Goal: Task Accomplishment & Management: Manage account settings

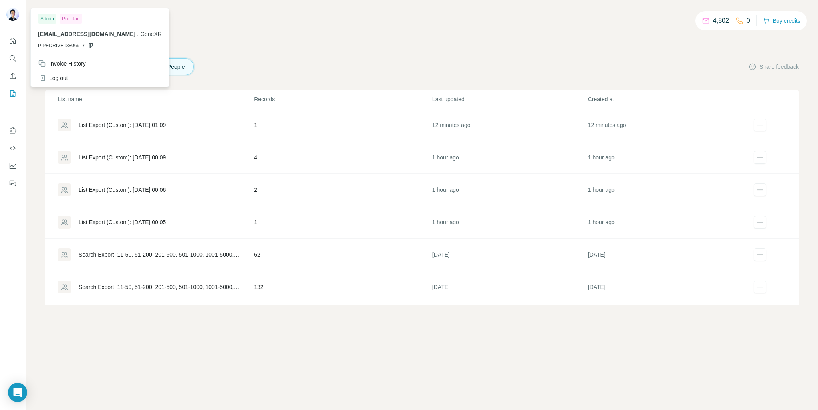
click at [16, 15] on img at bounding box center [12, 14] width 13 height 13
drag, startPoint x: 643, startPoint y: 32, endPoint x: 763, endPoint y: 0, distance: 124.4
click at [651, 31] on div "4,802 0 Buy credits" at bounding box center [421, 26] width 753 height 14
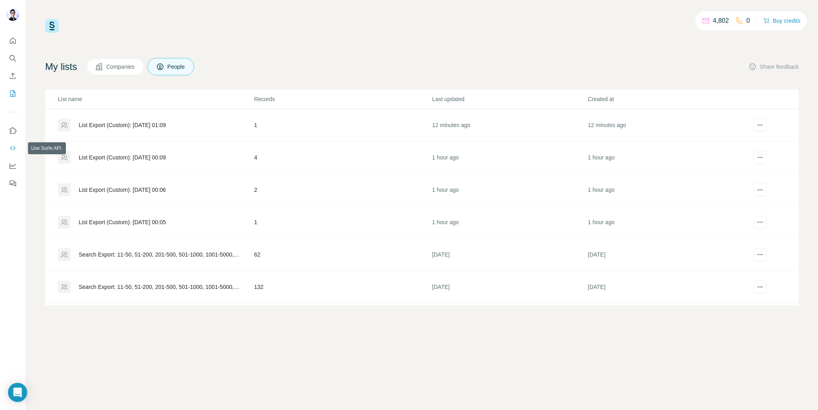
click at [11, 144] on icon "Use Surfe API" at bounding box center [13, 148] width 8 height 8
click at [166, 124] on div "List Export (Custom): [DATE] 01:09" at bounding box center [122, 125] width 87 height 8
click at [18, 57] on button "Search" at bounding box center [12, 58] width 13 height 14
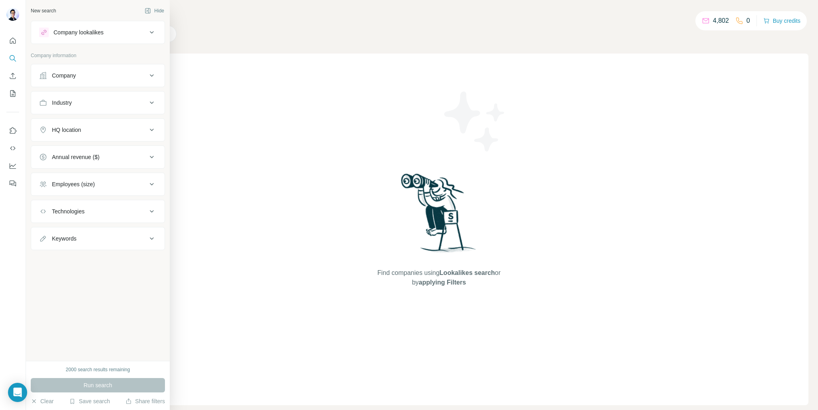
click at [145, 34] on div "Company lookalikes" at bounding box center [93, 33] width 108 height 10
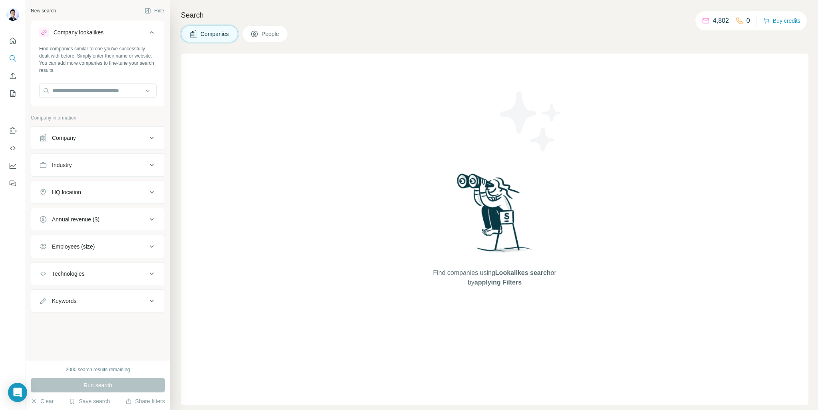
click at [145, 34] on div "Company lookalikes" at bounding box center [93, 33] width 108 height 10
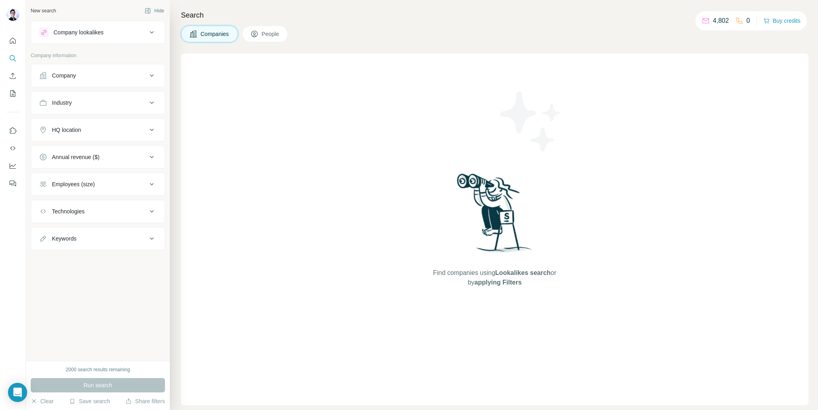
click at [279, 36] on span "People" at bounding box center [271, 34] width 18 height 8
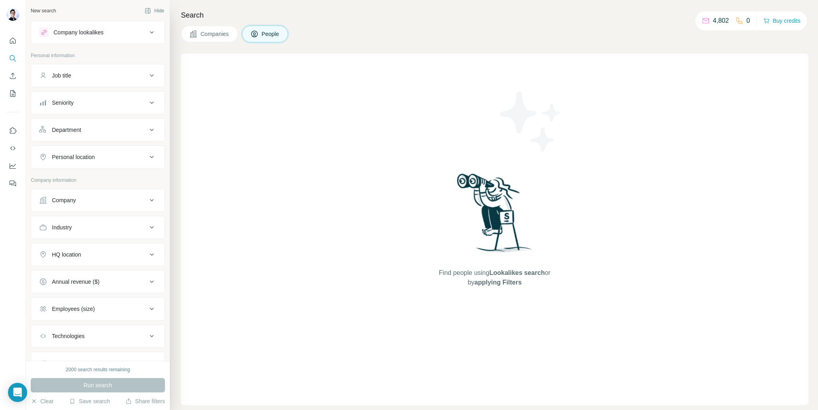
click at [139, 105] on div "Seniority" at bounding box center [93, 103] width 108 height 8
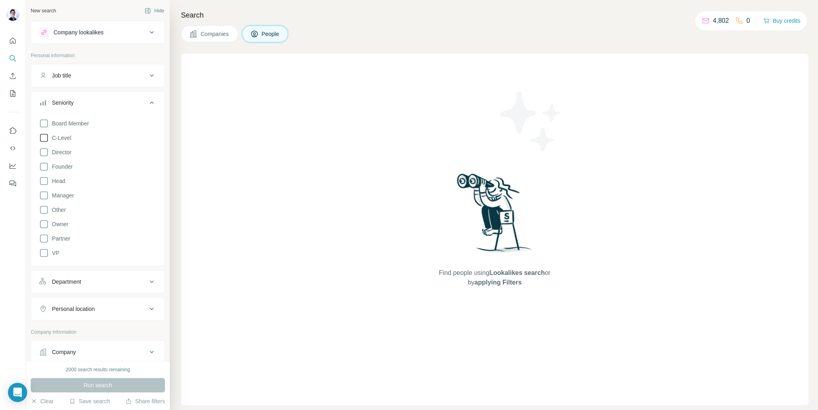
click at [41, 135] on icon at bounding box center [44, 138] width 10 height 10
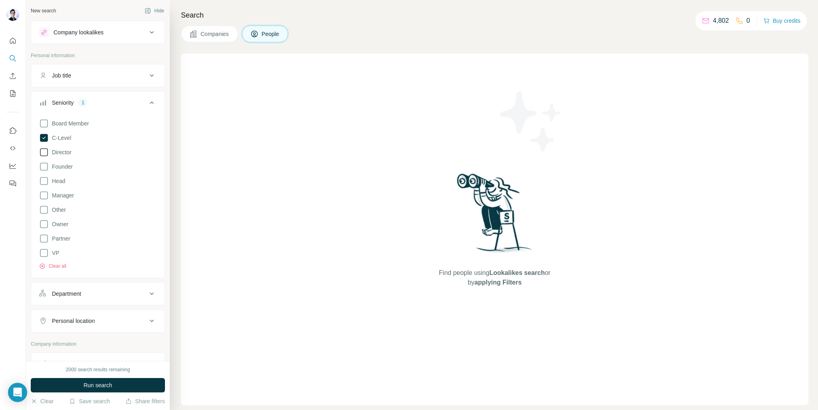
click at [40, 155] on icon at bounding box center [44, 152] width 8 height 8
click at [41, 166] on icon at bounding box center [44, 167] width 10 height 10
click at [39, 179] on icon at bounding box center [44, 181] width 10 height 10
click at [40, 194] on icon at bounding box center [44, 195] width 8 height 8
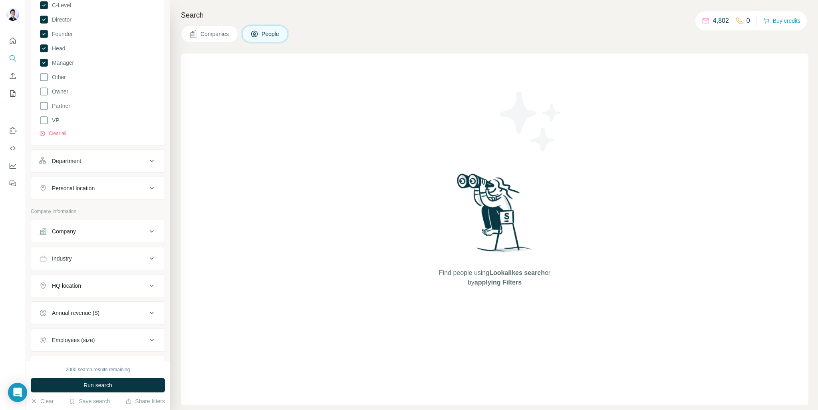
scroll to position [160, 0]
click at [148, 135] on icon at bounding box center [152, 134] width 10 height 10
click at [145, 147] on div at bounding box center [148, 154] width 8 height 14
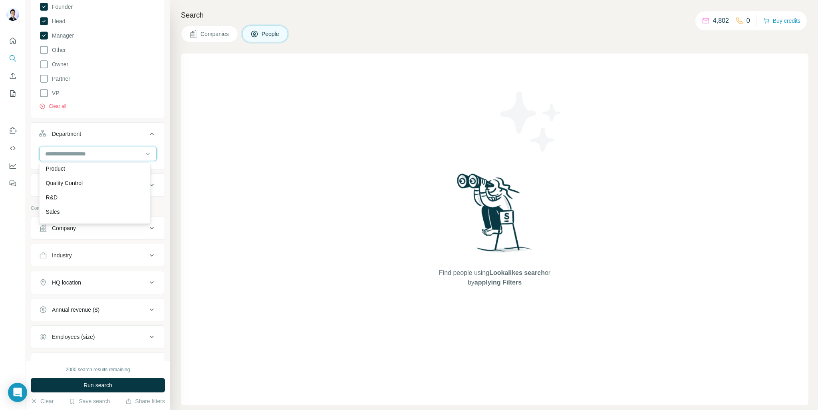
scroll to position [280, 0]
click at [86, 191] on div "Sales" at bounding box center [95, 194] width 98 height 8
click at [124, 152] on input at bounding box center [93, 153] width 99 height 9
click at [83, 209] on div "HR" at bounding box center [95, 213] width 98 height 8
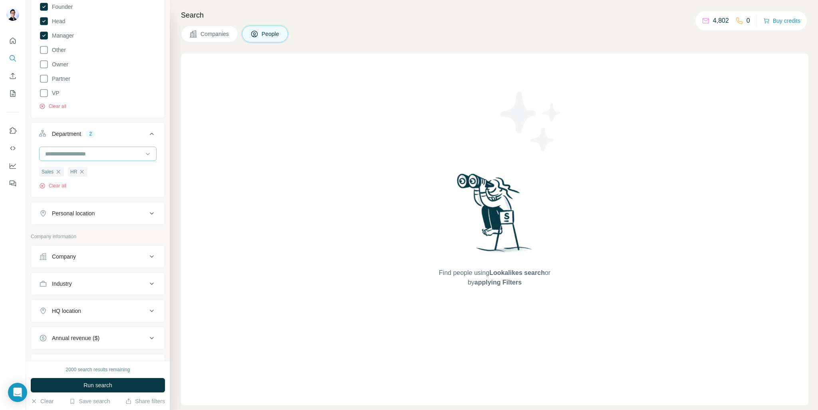
click at [130, 154] on input at bounding box center [93, 153] width 99 height 9
click at [156, 135] on button "Department 2" at bounding box center [97, 135] width 133 height 22
click at [156, 135] on button "Department 2" at bounding box center [97, 133] width 133 height 19
click at [156, 135] on button "Department 2" at bounding box center [97, 135] width 133 height 22
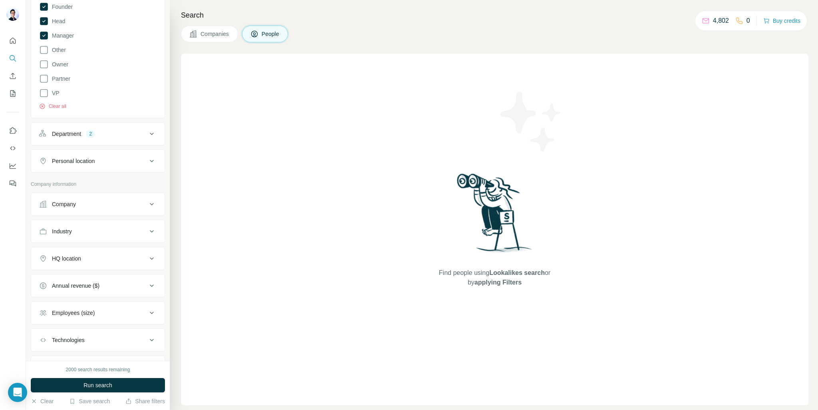
click at [147, 160] on icon at bounding box center [152, 161] width 10 height 10
click at [105, 181] on input "text" at bounding box center [97, 181] width 117 height 14
type input "***"
click at [83, 222] on label "🇳🇿 [GEOGRAPHIC_DATA]" at bounding box center [79, 225] width 67 height 10
click at [163, 157] on div "New search Hide Company lookalikes Personal information Job title Seniority 5 B…" at bounding box center [98, 180] width 144 height 361
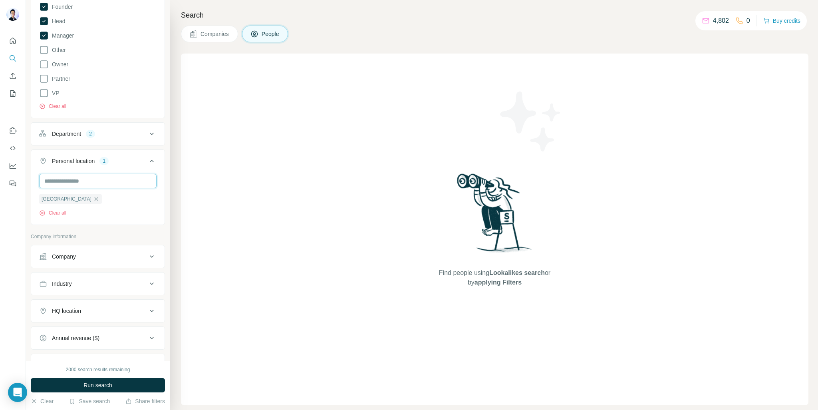
click at [105, 178] on input "text" at bounding box center [97, 181] width 117 height 14
type input "********"
drag, startPoint x: 85, startPoint y: 185, endPoint x: 43, endPoint y: 182, distance: 42.0
click at [43, 182] on input "********" at bounding box center [97, 181] width 117 height 14
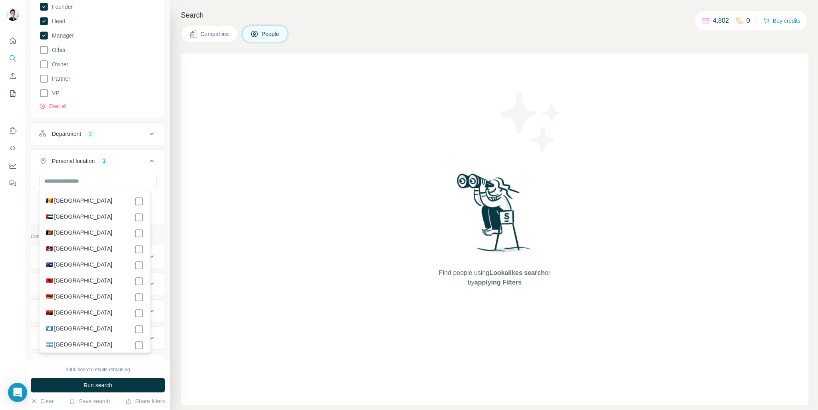
click at [157, 155] on button "Personal location 1" at bounding box center [97, 162] width 133 height 22
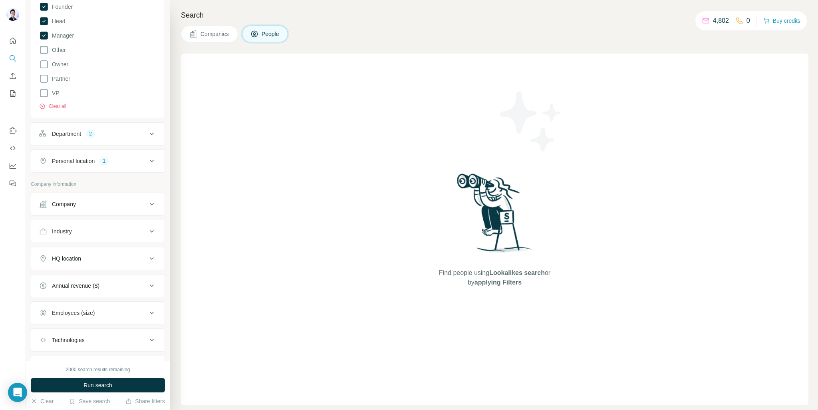
click at [152, 162] on button "Personal location 1" at bounding box center [97, 160] width 133 height 19
click at [151, 162] on button "Personal location 1" at bounding box center [97, 162] width 133 height 22
click at [151, 162] on button "Personal location 1" at bounding box center [97, 160] width 133 height 19
click at [151, 162] on button "Personal location 1" at bounding box center [97, 162] width 133 height 22
click at [142, 251] on button "HQ location" at bounding box center [97, 258] width 133 height 19
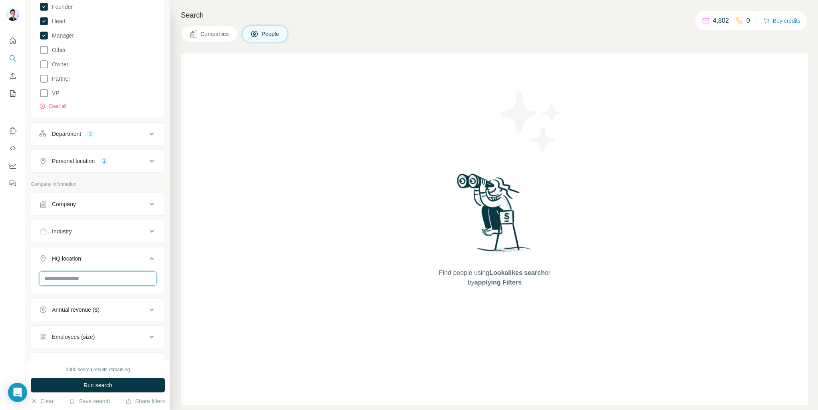
click at [112, 276] on input "text" at bounding box center [97, 278] width 117 height 14
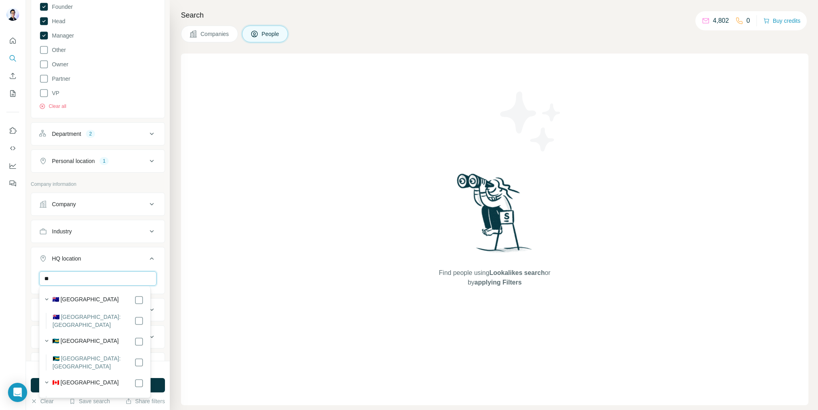
type input "*"
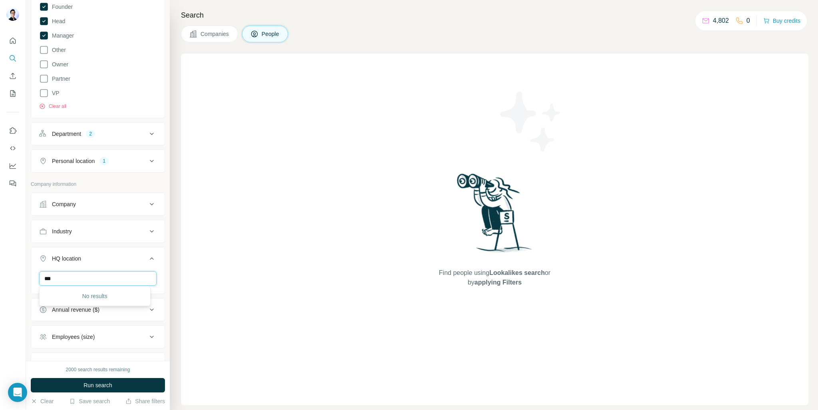
type input "****"
drag, startPoint x: 83, startPoint y: 276, endPoint x: 38, endPoint y: 279, distance: 44.8
click at [38, 279] on div "****" at bounding box center [97, 281] width 133 height 21
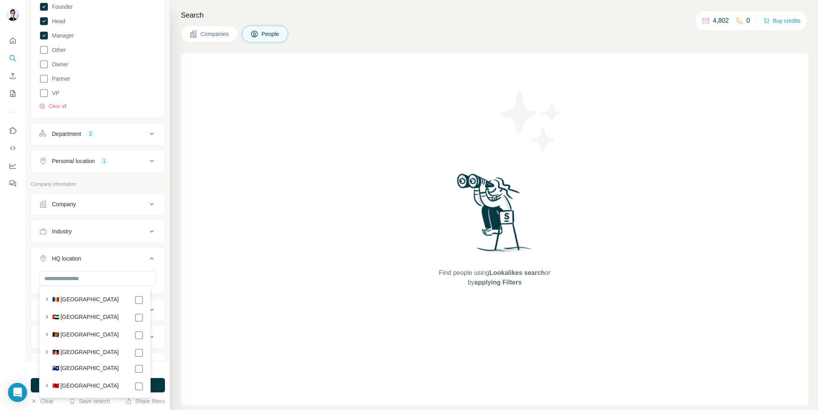
click at [163, 203] on div "New search Hide Company lookalikes Personal information Job title Seniority 5 B…" at bounding box center [98, 180] width 144 height 361
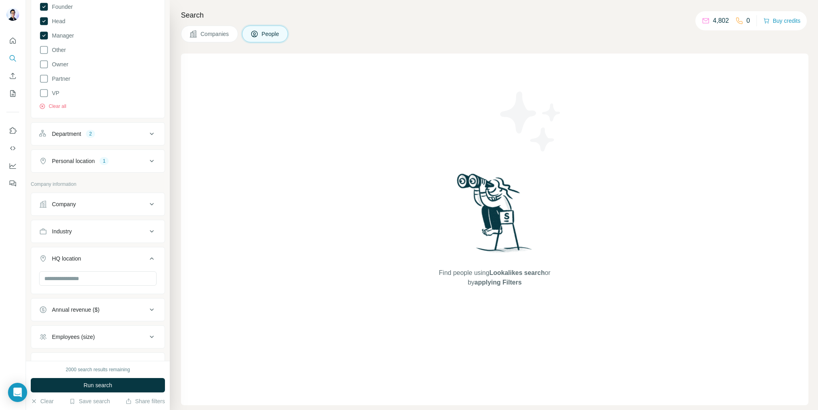
click at [141, 165] on button "Personal location 1" at bounding box center [97, 160] width 133 height 19
click at [147, 162] on icon at bounding box center [152, 161] width 10 height 10
click at [103, 176] on input "text" at bounding box center [97, 181] width 117 height 14
type input "*"
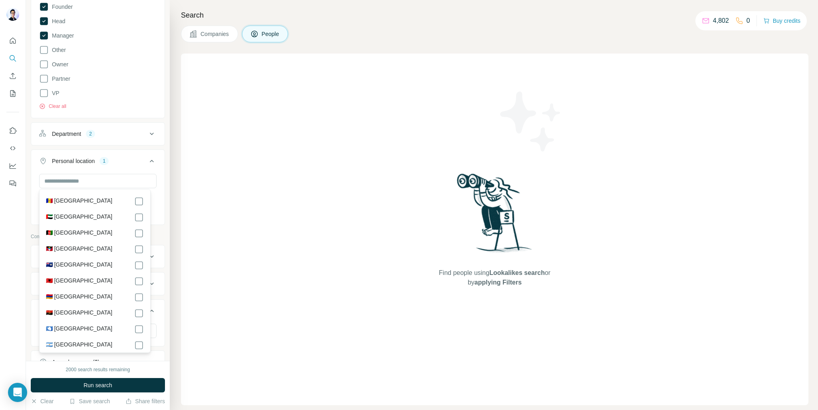
click at [157, 159] on button "Personal location 1" at bounding box center [97, 162] width 133 height 22
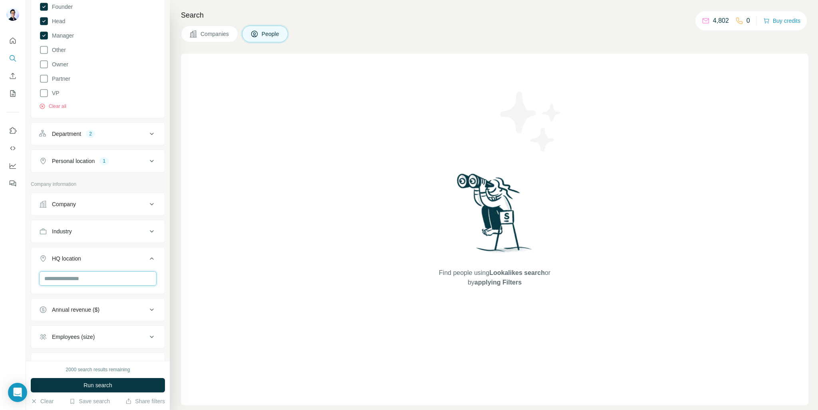
click at [105, 276] on input "text" at bounding box center [97, 278] width 117 height 14
type input "********"
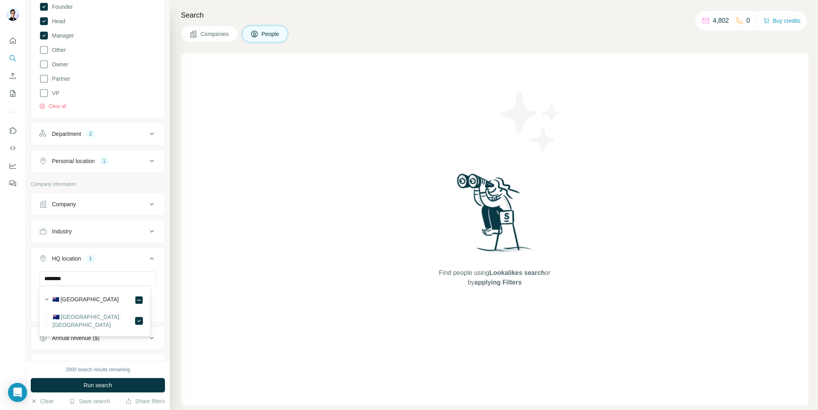
drag, startPoint x: 161, startPoint y: 262, endPoint x: 159, endPoint y: 258, distance: 5.0
click at [161, 262] on div "New search Hide Company lookalikes Personal information Job title Seniority 5 B…" at bounding box center [98, 180] width 144 height 361
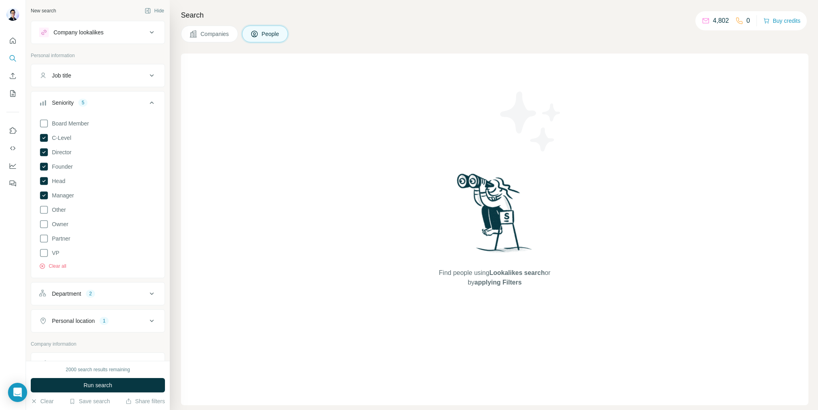
click at [147, 292] on icon at bounding box center [152, 294] width 10 height 10
click at [150, 292] on icon at bounding box center [152, 293] width 4 height 2
click at [129, 74] on div "Job title" at bounding box center [93, 75] width 108 height 8
drag, startPoint x: 80, startPoint y: 91, endPoint x: 90, endPoint y: 96, distance: 11.6
click at [80, 91] on input "text" at bounding box center [89, 95] width 101 height 14
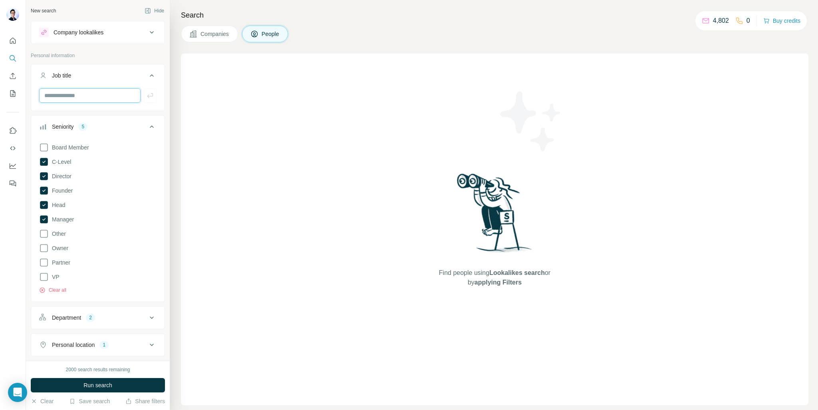
click at [88, 99] on input "text" at bounding box center [89, 95] width 101 height 14
click at [93, 98] on input "text" at bounding box center [89, 95] width 101 height 14
type input "**********"
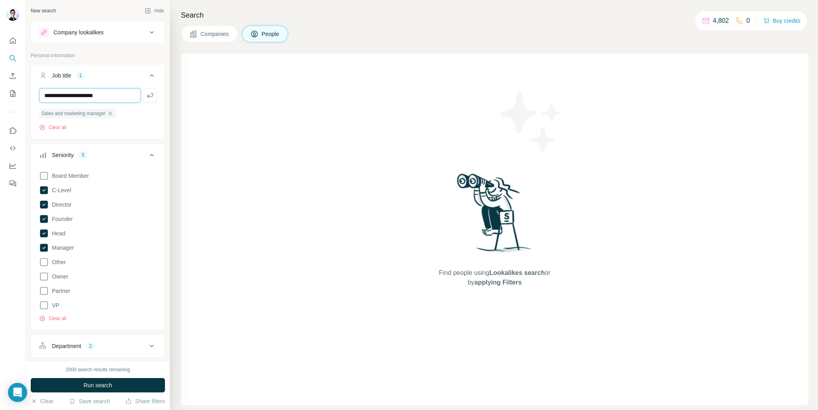
type input "**********"
click at [93, 98] on input "text" at bounding box center [89, 95] width 101 height 14
type input "********"
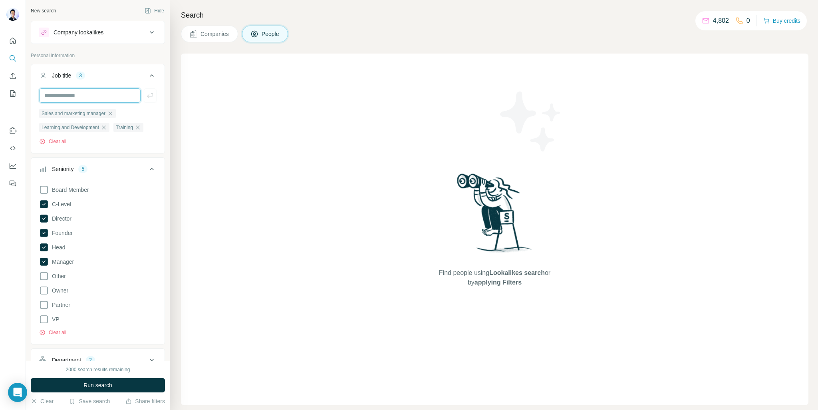
click at [113, 95] on input "text" at bounding box center [89, 95] width 101 height 14
type input "******"
drag, startPoint x: 109, startPoint y: 92, endPoint x: 42, endPoint y: 93, distance: 67.1
click at [42, 93] on input "******" at bounding box center [89, 95] width 101 height 14
click at [113, 115] on icon "button" at bounding box center [110, 113] width 6 height 6
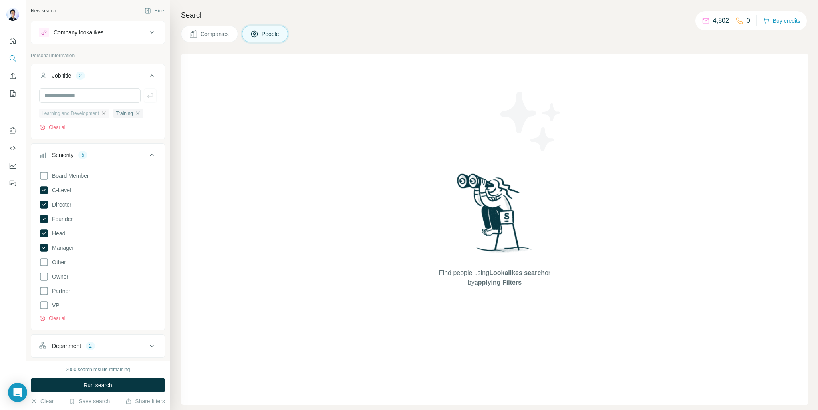
click at [107, 111] on icon "button" at bounding box center [104, 113] width 6 height 6
click at [65, 112] on icon "button" at bounding box center [63, 113] width 6 height 6
click at [150, 74] on icon at bounding box center [152, 75] width 4 height 2
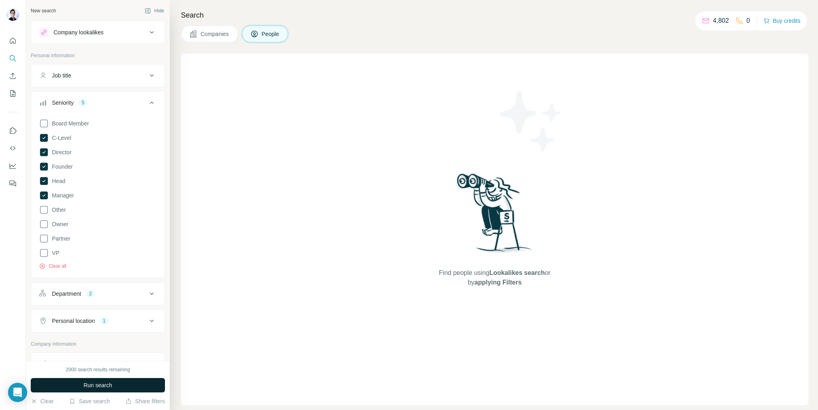
click at [117, 383] on button "Run search" at bounding box center [98, 385] width 134 height 14
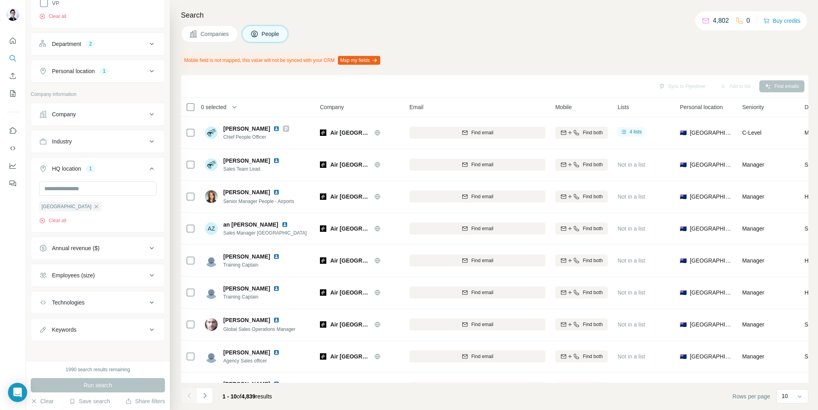
scroll to position [251, 0]
click at [139, 372] on div "1990 search results remaining" at bounding box center [98, 369] width 134 height 7
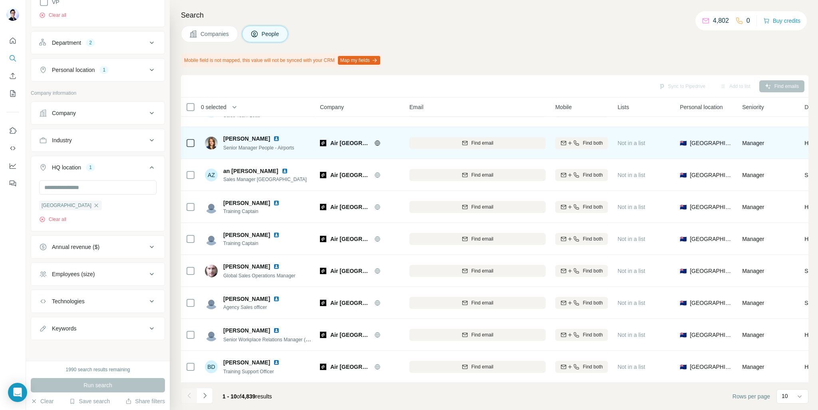
scroll to position [0, 0]
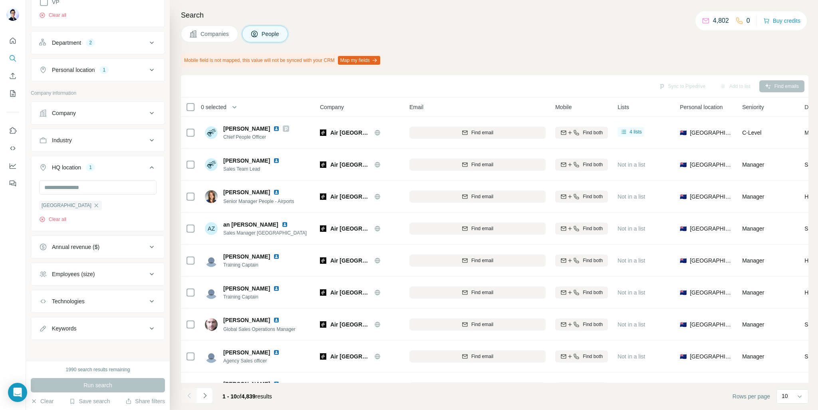
click at [217, 34] on span "Companies" at bounding box center [214, 34] width 29 height 8
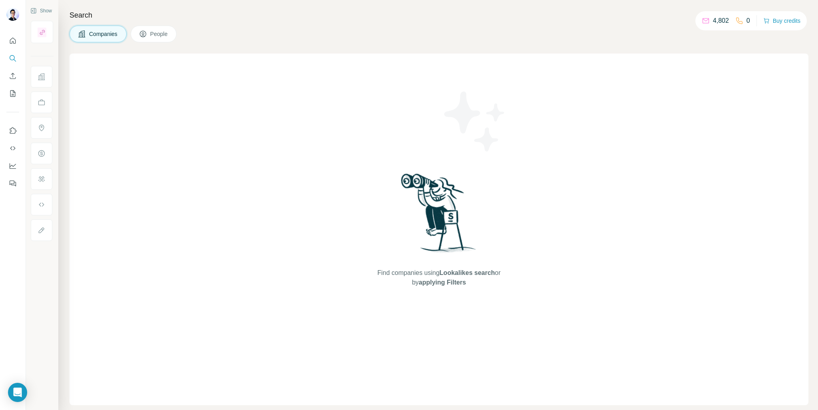
click at [156, 35] on span "People" at bounding box center [159, 34] width 18 height 8
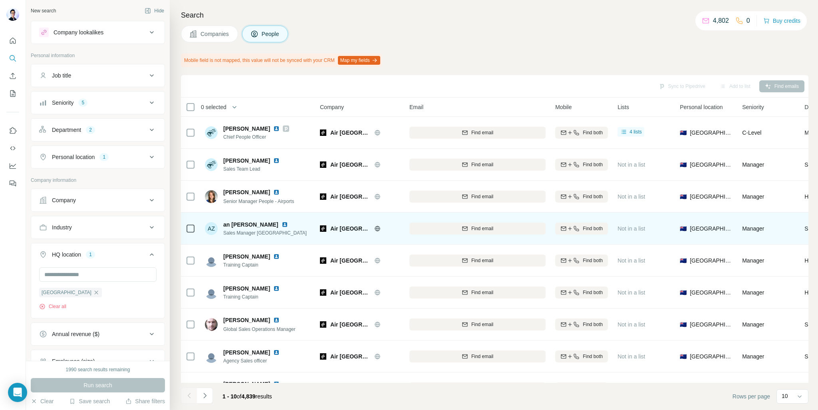
scroll to position [57, 0]
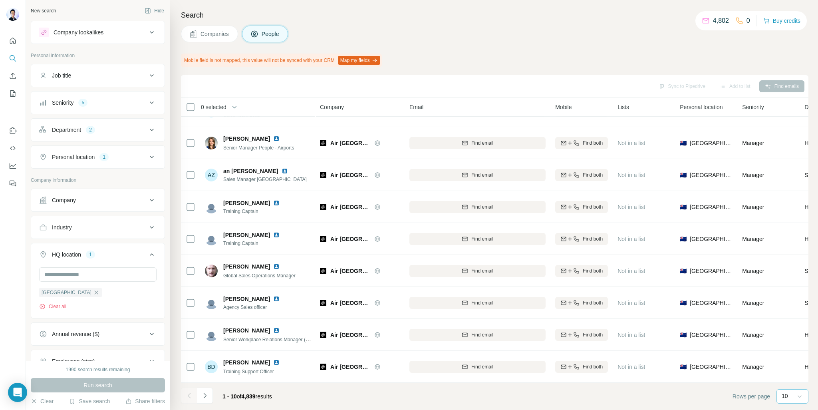
click at [801, 394] on icon at bounding box center [799, 396] width 8 height 8
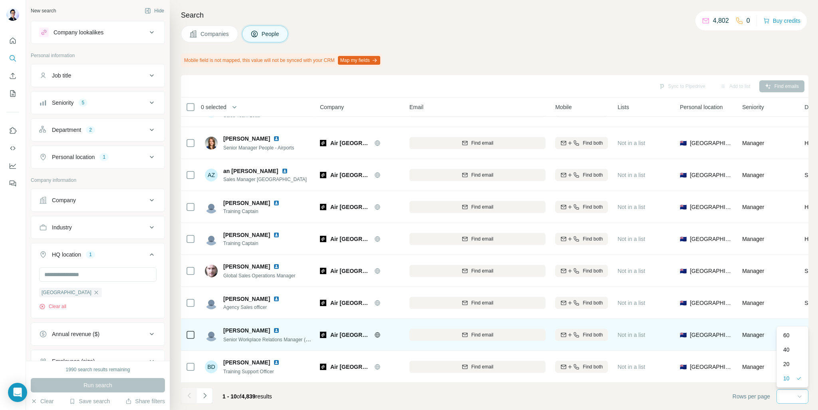
click at [796, 335] on div "60" at bounding box center [792, 335] width 18 height 8
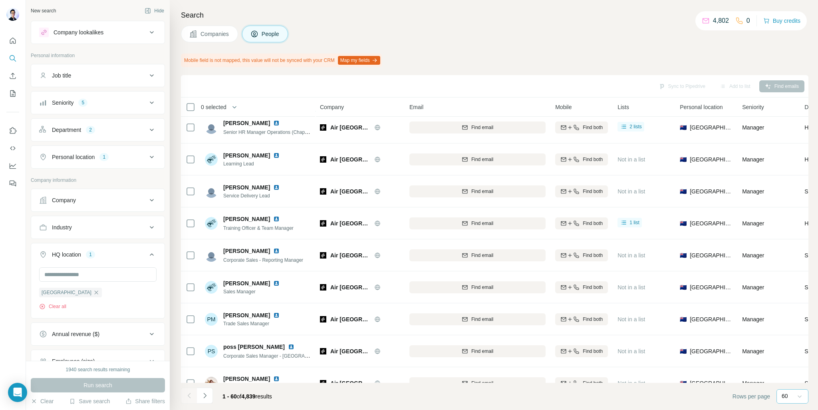
scroll to position [1655, 0]
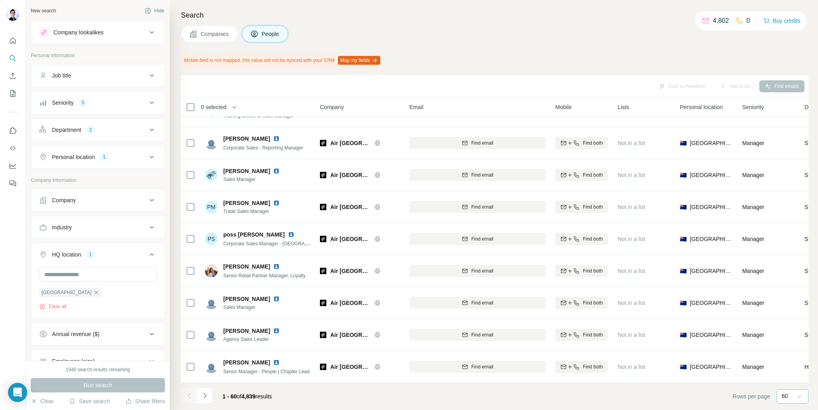
click at [578, 91] on div "Sync to Pipedrive Add to list Find emails" at bounding box center [494, 86] width 619 height 14
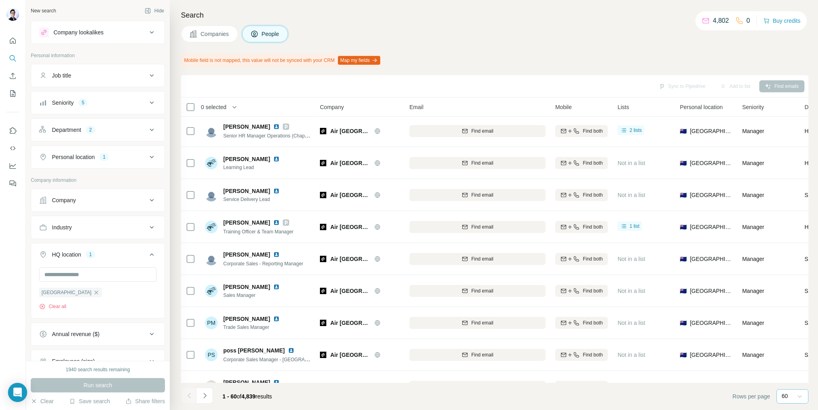
scroll to position [1535, 0]
click at [147, 74] on icon at bounding box center [152, 76] width 10 height 10
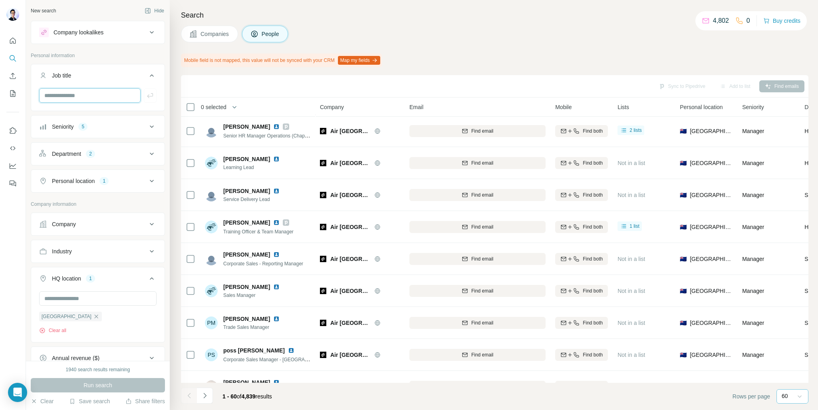
click at [96, 98] on input "text" at bounding box center [89, 95] width 101 height 14
type input "********"
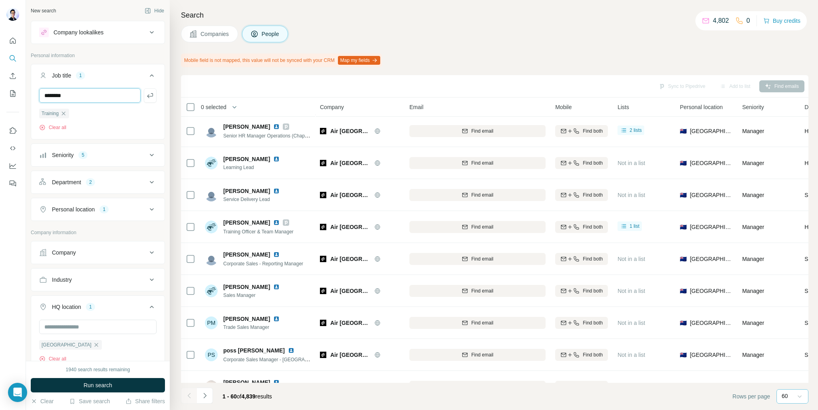
type input "********"
type input "*****"
type input "**********"
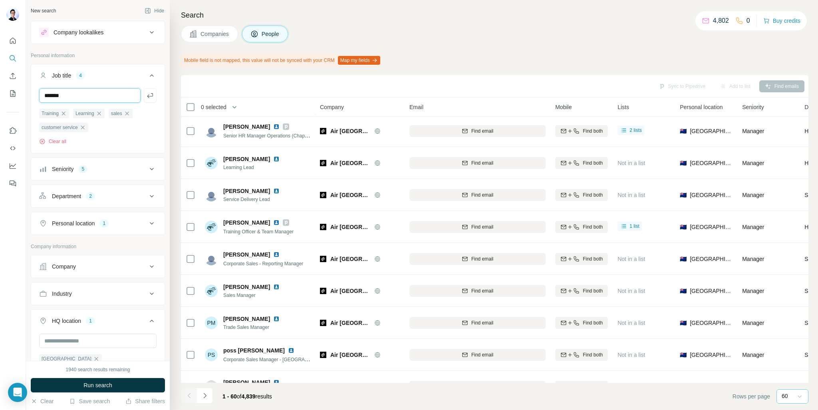
type input "*******"
click at [105, 383] on span "Run search" at bounding box center [97, 385] width 29 height 8
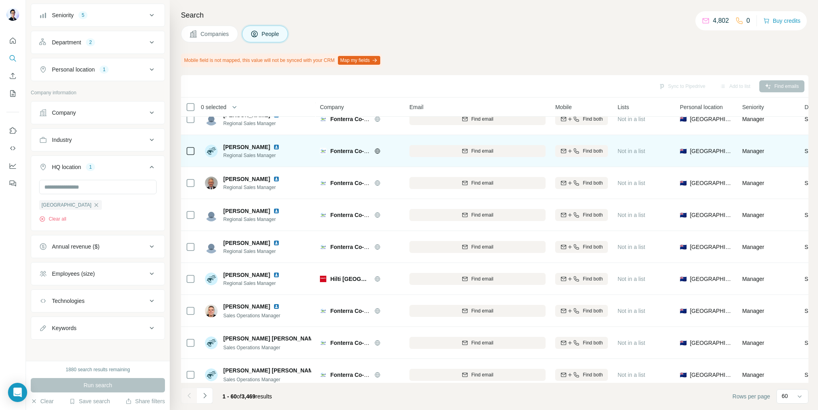
scroll to position [1655, 0]
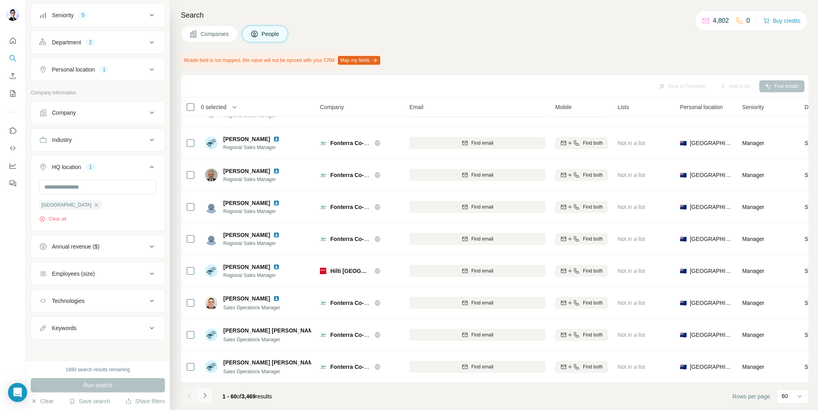
click at [208, 396] on icon "Navigate to next page" at bounding box center [205, 395] width 8 height 8
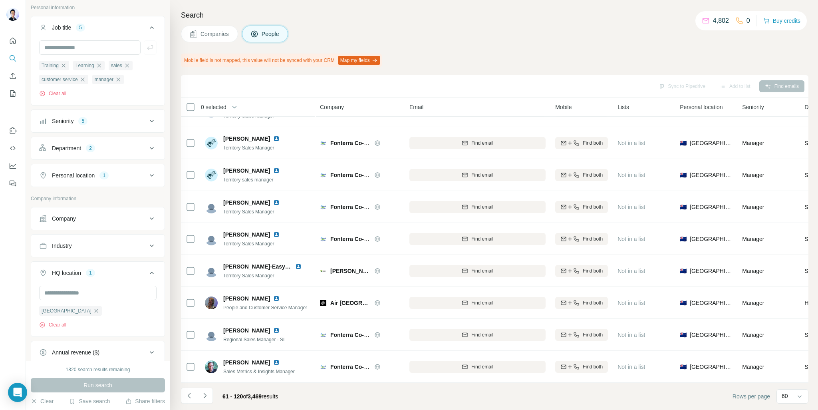
scroll to position [34, 0]
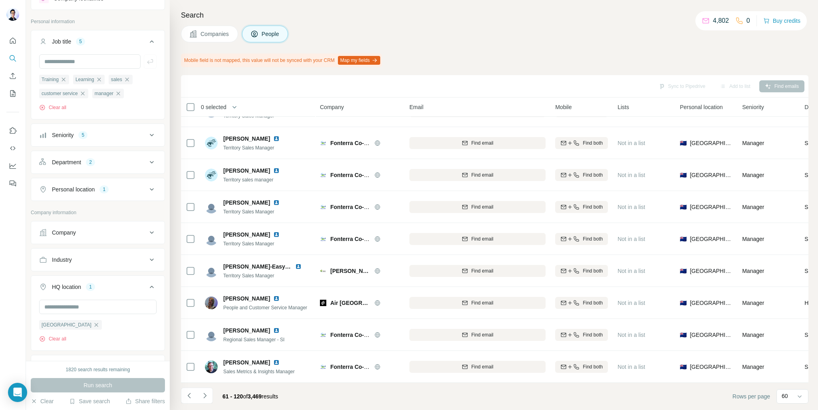
click at [147, 163] on icon at bounding box center [152, 162] width 10 height 10
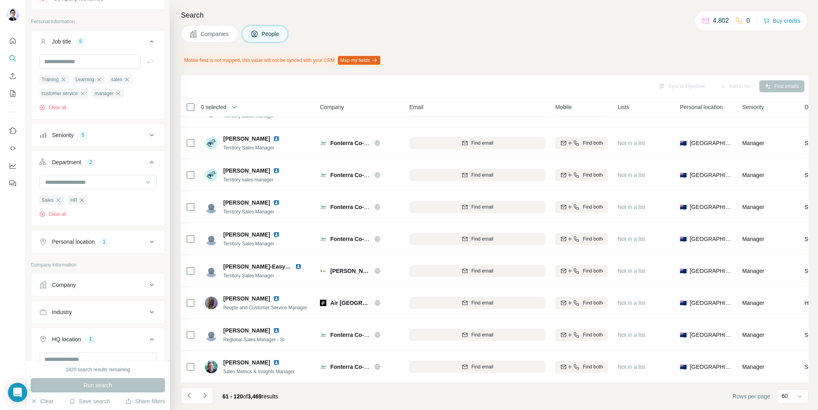
click at [147, 163] on icon at bounding box center [152, 162] width 10 height 10
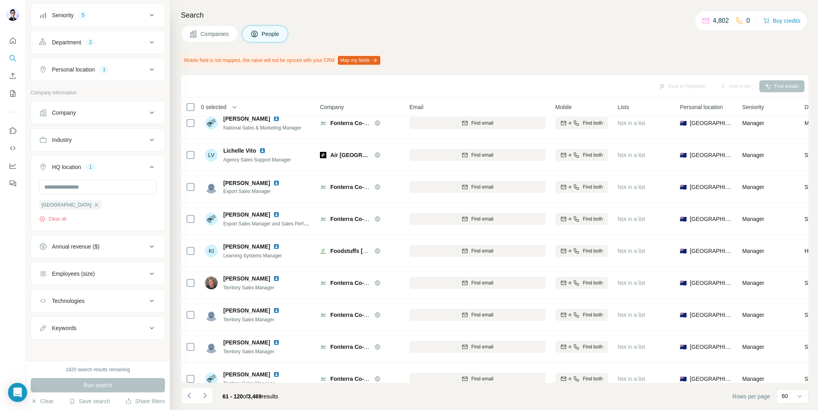
scroll to position [0, 0]
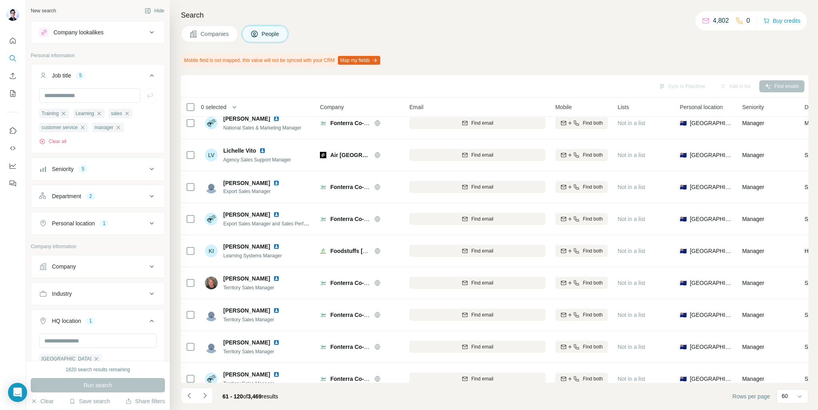
click at [147, 30] on icon at bounding box center [152, 33] width 10 height 10
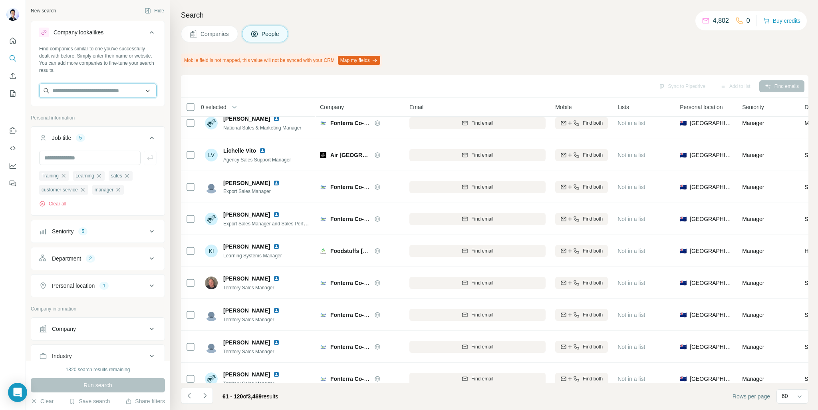
click at [95, 93] on input "text" at bounding box center [97, 90] width 117 height 14
type input "**********"
click at [100, 106] on p "New Zealand Bed Company" at bounding box center [97, 109] width 70 height 8
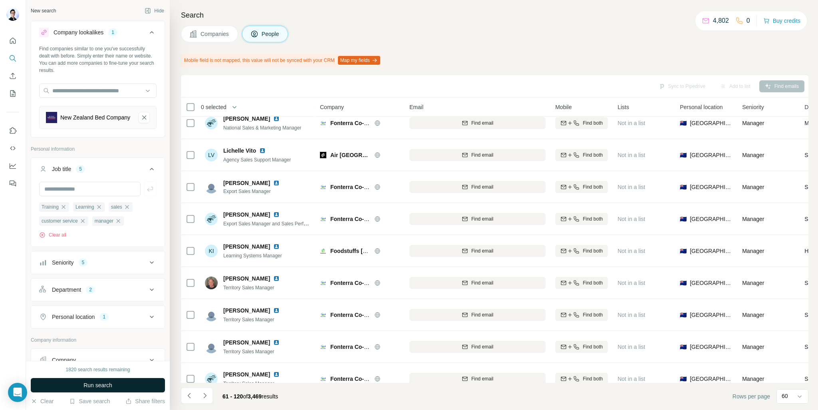
click at [115, 383] on button "Run search" at bounding box center [98, 385] width 134 height 14
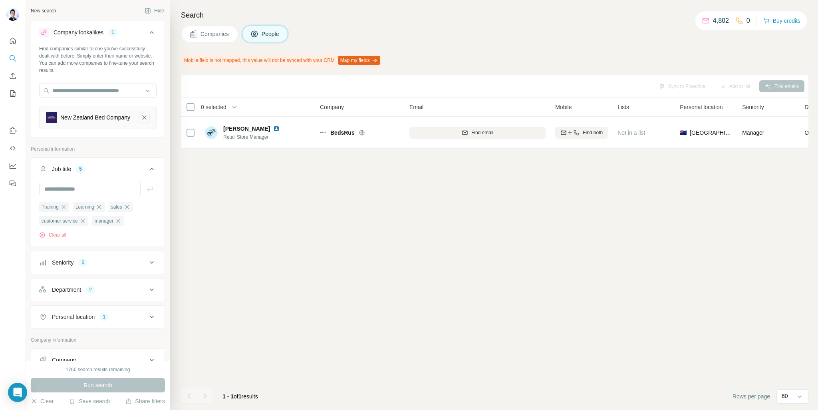
click at [141, 118] on icon "New Zealand Bed Company-remove-button" at bounding box center [144, 117] width 7 height 8
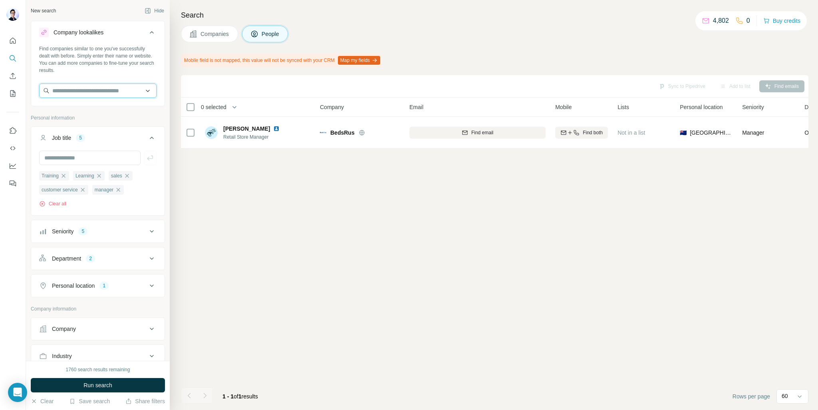
click at [108, 87] on input "text" at bounding box center [97, 90] width 117 height 14
drag, startPoint x: 81, startPoint y: 88, endPoint x: 38, endPoint y: 88, distance: 43.1
click at [38, 88] on div "Find companies similar to one you've successfully dealt with before. Simply ent…" at bounding box center [97, 74] width 133 height 59
click at [86, 89] on input "*******" at bounding box center [97, 90] width 117 height 14
drag, startPoint x: 87, startPoint y: 89, endPoint x: 0, endPoint y: 86, distance: 86.7
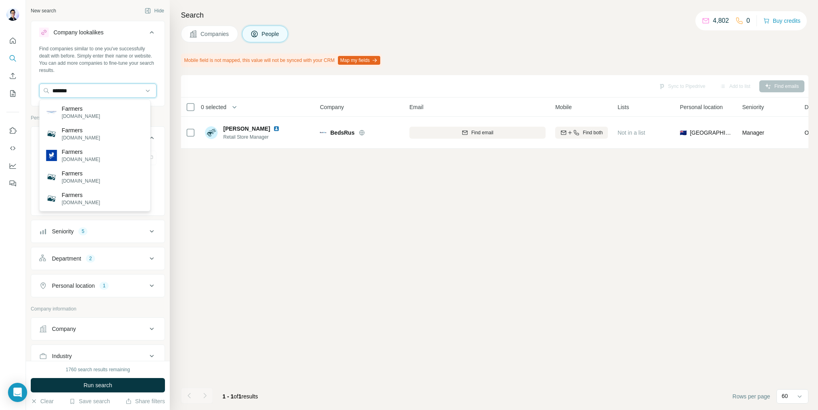
click at [0, 86] on div "New search Hide Company lookalikes Find companies similar to one you've success…" at bounding box center [409, 205] width 818 height 410
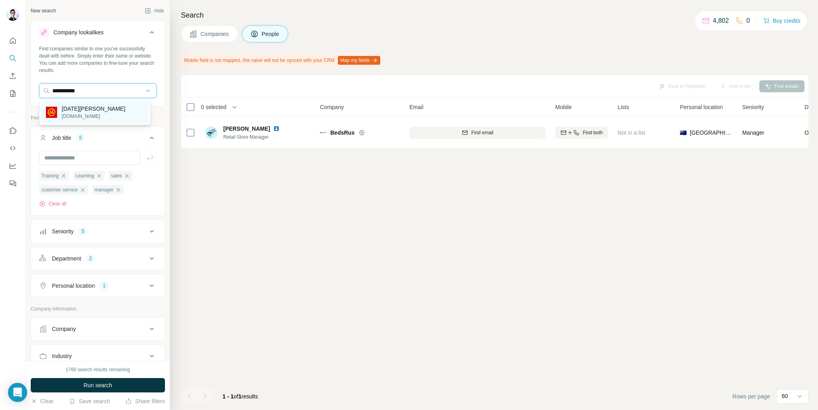
type input "**********"
click at [96, 111] on p "[DATE][PERSON_NAME]" at bounding box center [93, 109] width 63 height 8
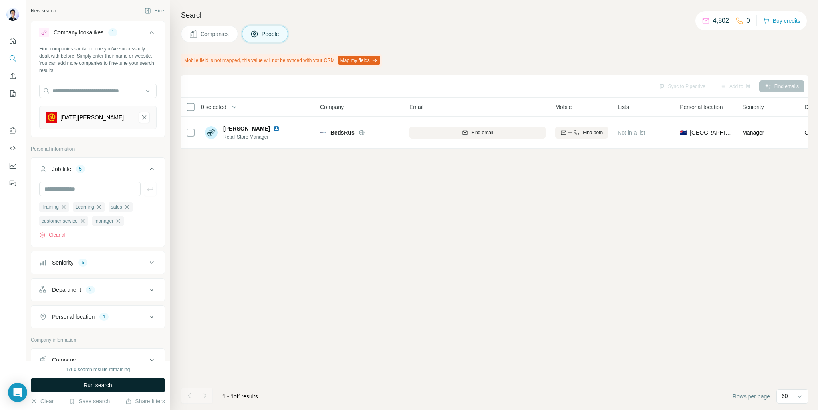
click at [102, 380] on button "Run search" at bounding box center [98, 385] width 134 height 14
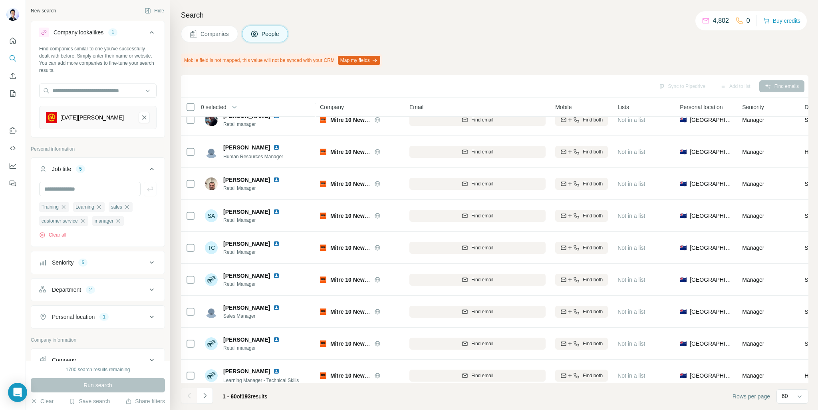
scroll to position [1655, 0]
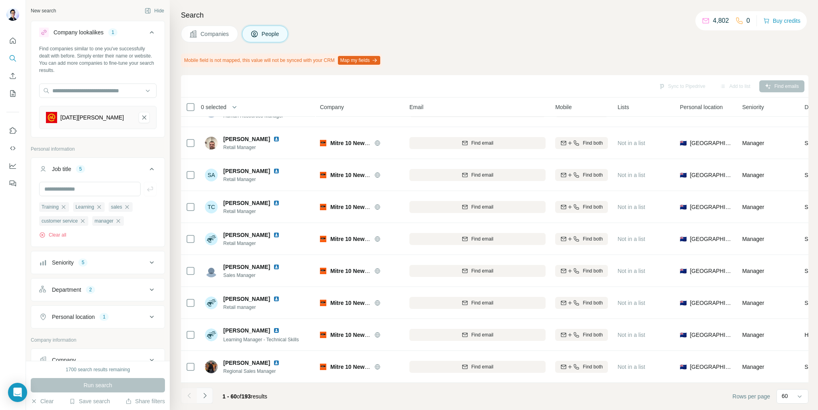
click at [208, 399] on button "Navigate to next page" at bounding box center [205, 395] width 16 height 16
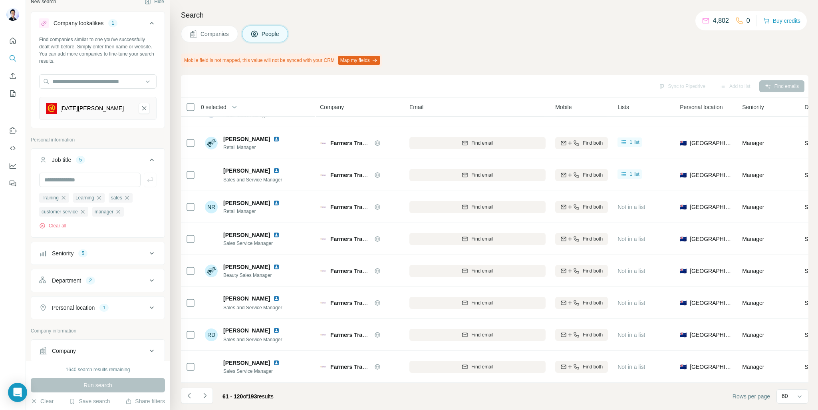
scroll to position [0, 0]
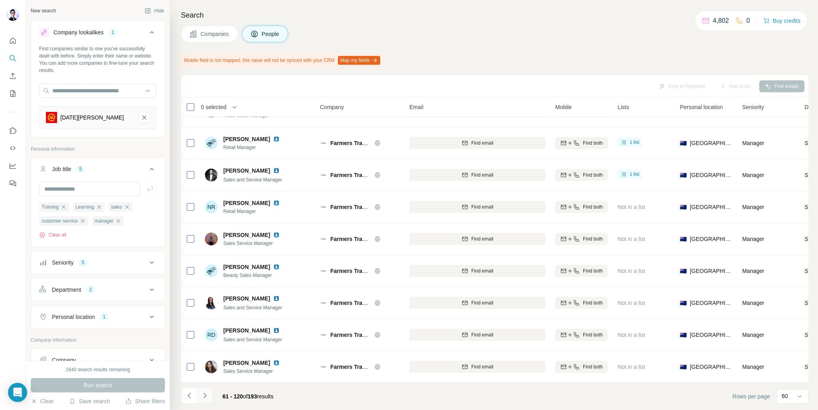
click at [208, 396] on icon "Navigate to next page" at bounding box center [205, 395] width 8 height 8
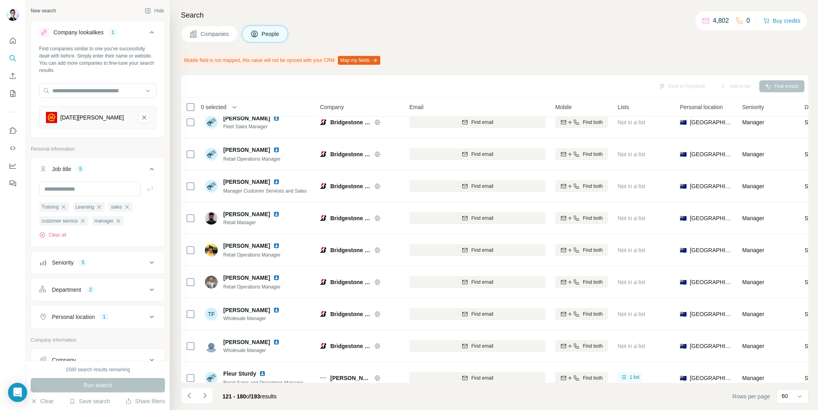
scroll to position [1655, 0]
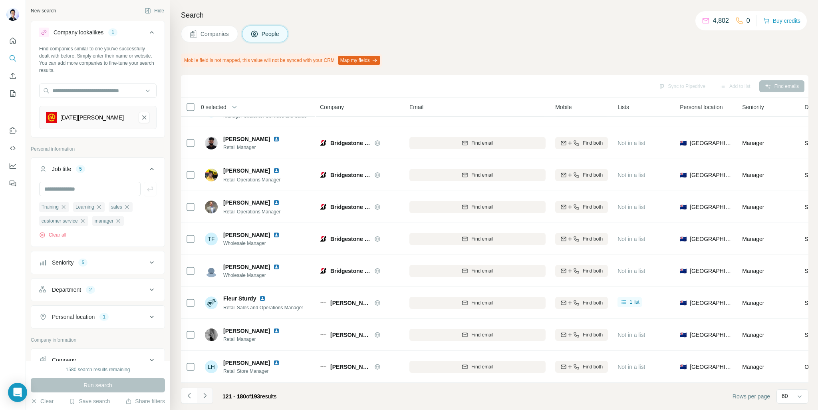
click at [203, 393] on icon "Navigate to next page" at bounding box center [205, 395] width 8 height 8
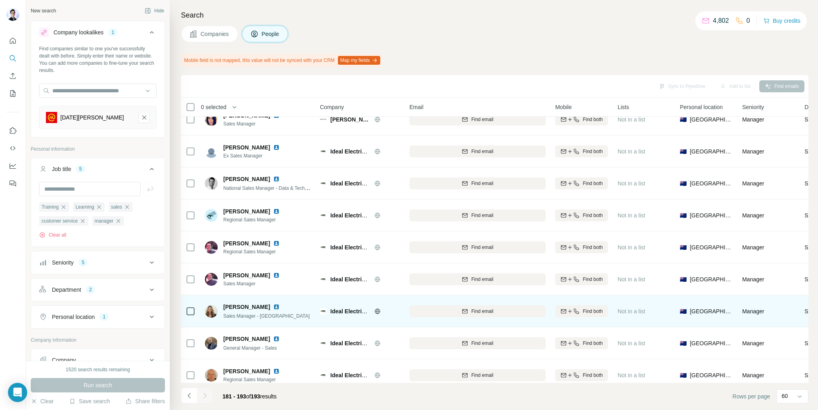
scroll to position [0, 0]
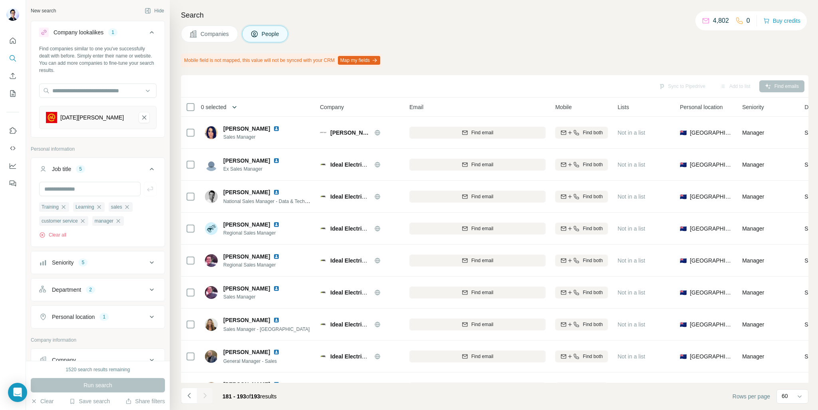
click at [238, 104] on icon "button" at bounding box center [234, 107] width 8 height 8
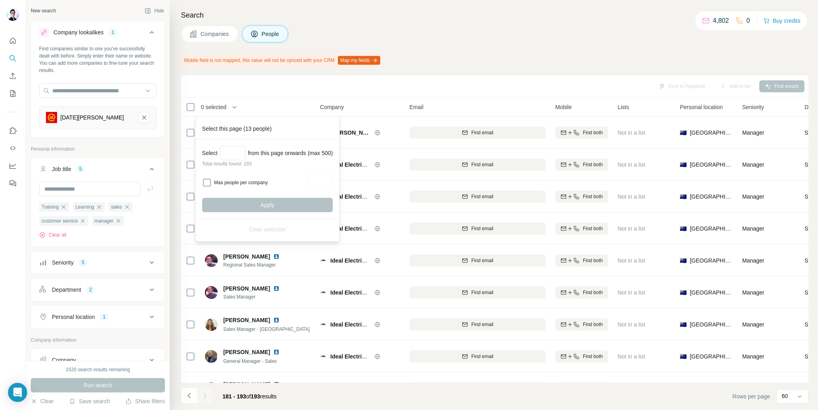
click at [324, 83] on div "Sync to Pipedrive Add to list Find emails" at bounding box center [494, 86] width 619 height 14
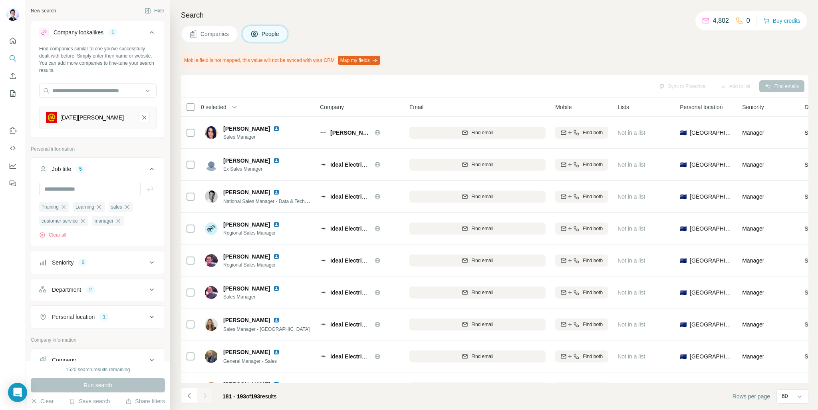
click at [236, 102] on button "button" at bounding box center [234, 107] width 16 height 16
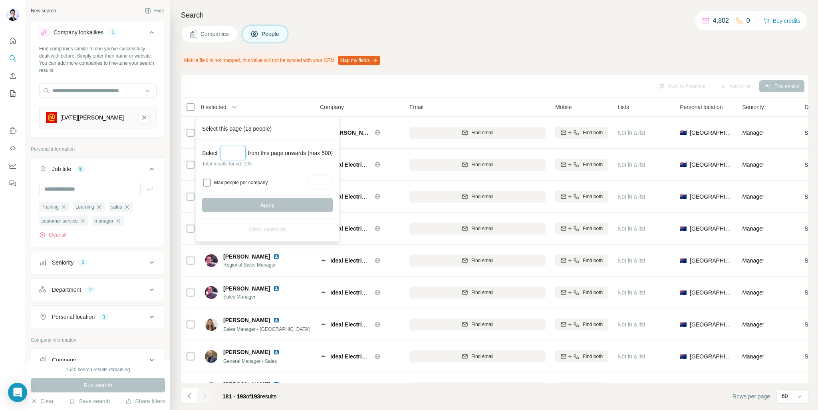
click at [240, 156] on input "Select a number (up to 500)" at bounding box center [233, 153] width 26 height 14
click at [278, 154] on div "Select from this page onwards (max 500)" at bounding box center [267, 153] width 131 height 14
click at [238, 153] on input "Select a number (up to 500)" at bounding box center [233, 153] width 26 height 14
click at [308, 91] on div "Sync to Pipedrive Add to list Find emails" at bounding box center [494, 86] width 619 height 14
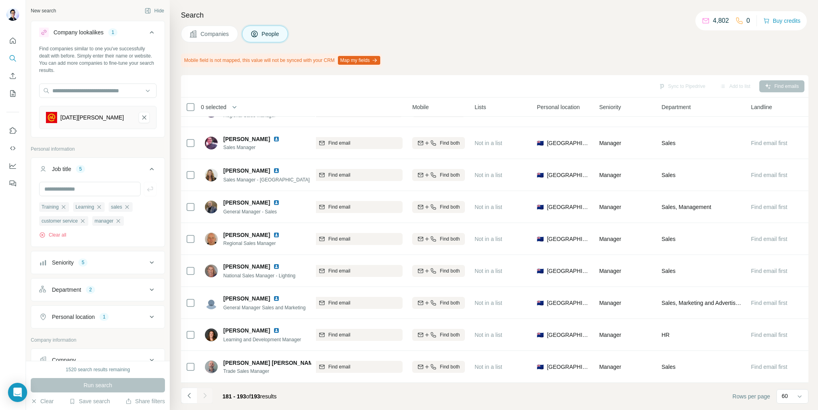
scroll to position [153, 0]
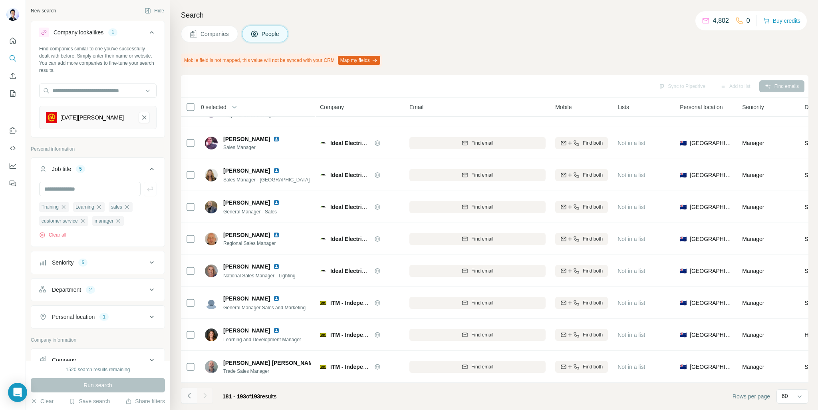
click at [190, 393] on icon "Navigate to previous page" at bounding box center [188, 394] width 3 height 5
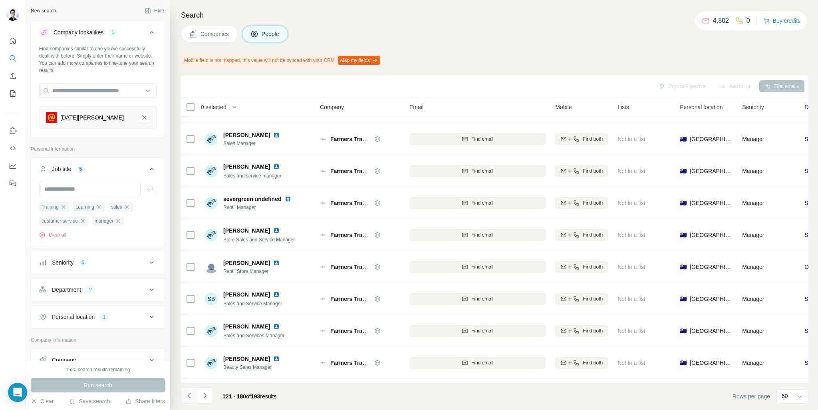
click at [190, 395] on icon "Navigate to previous page" at bounding box center [189, 395] width 8 height 8
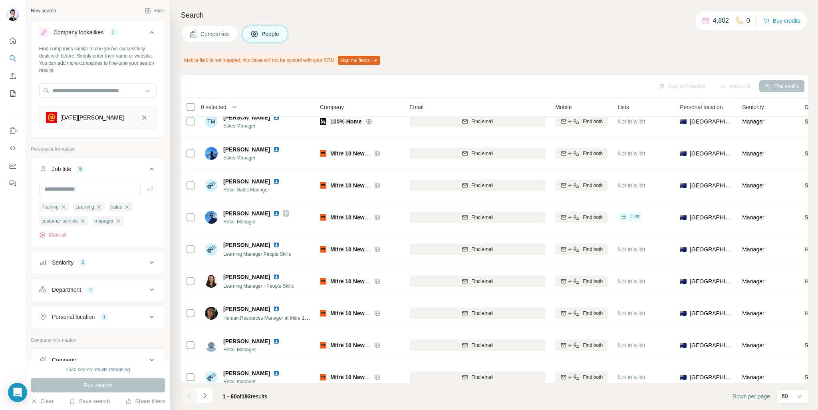
scroll to position [0, 0]
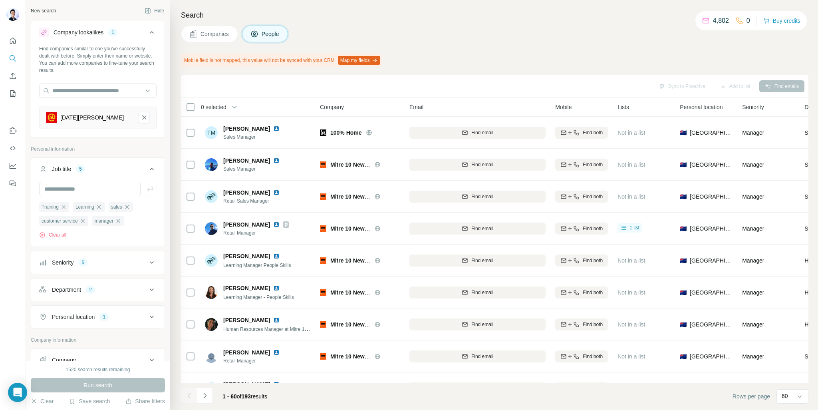
click at [197, 107] on div "0 selected" at bounding box center [210, 107] width 31 height 8
click at [199, 106] on div "60 selected" at bounding box center [212, 107] width 34 height 8
click at [224, 104] on span "60 selected" at bounding box center [215, 107] width 29 height 8
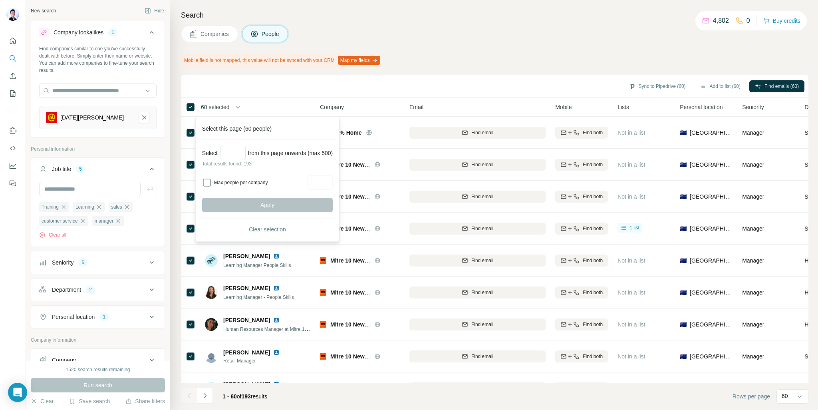
click at [181, 104] on th "60 selected" at bounding box center [245, 106] width 128 height 19
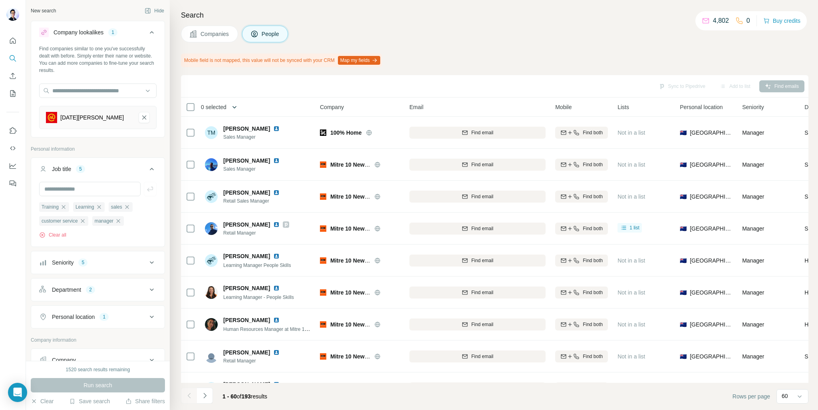
click at [235, 107] on icon "button" at bounding box center [234, 107] width 8 height 8
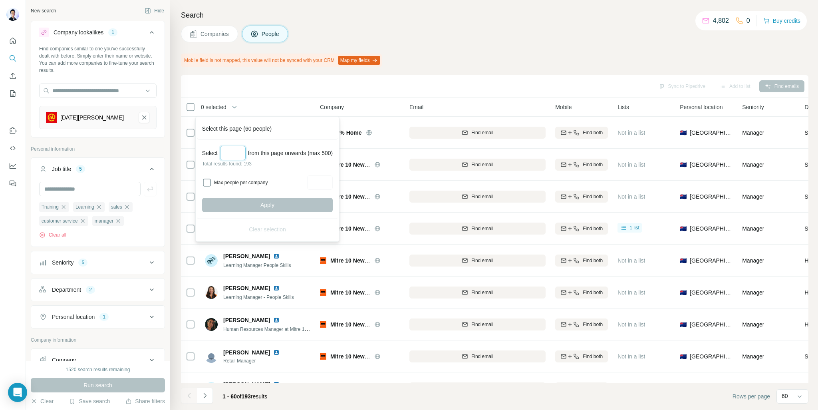
click at [234, 149] on input "Select a number (up to 500)" at bounding box center [233, 153] width 26 height 14
drag, startPoint x: 233, startPoint y: 152, endPoint x: 227, endPoint y: 153, distance: 6.2
click at [211, 153] on div "Select * from this page onwards (max 500)" at bounding box center [267, 153] width 131 height 14
type input "*"
click at [290, 200] on button "Apply" at bounding box center [267, 205] width 131 height 14
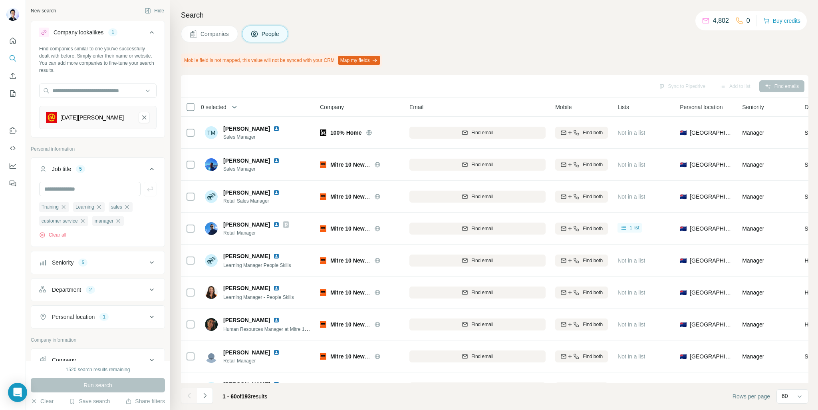
click at [233, 104] on icon "button" at bounding box center [234, 107] width 8 height 8
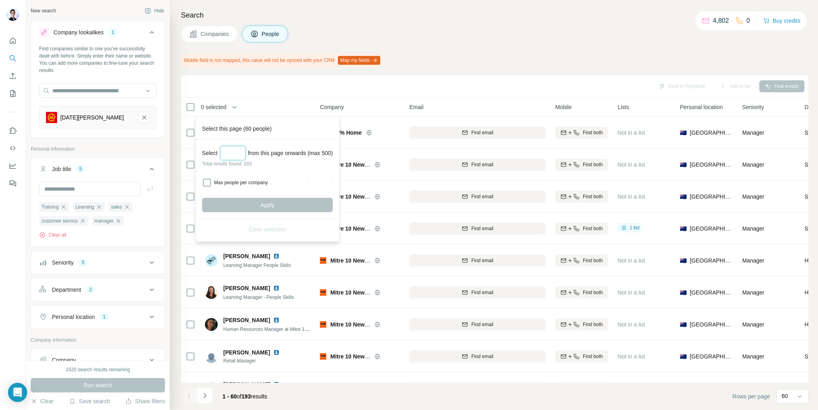
click at [240, 151] on input "Select a number (up to 500)" at bounding box center [233, 153] width 26 height 14
click at [254, 132] on div "Select this page (60 people)" at bounding box center [267, 128] width 140 height 21
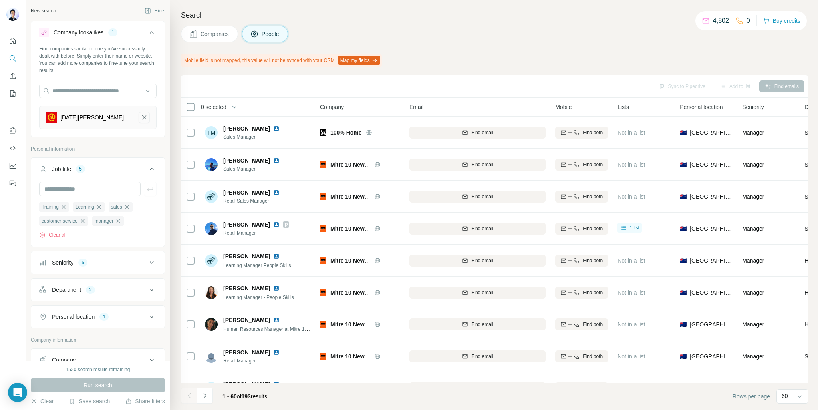
click at [141, 117] on icon "Noel Leeming-remove-button" at bounding box center [144, 117] width 7 height 8
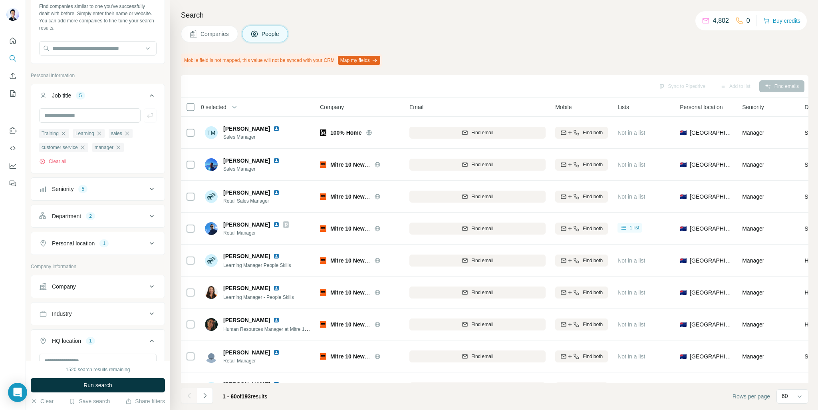
scroll to position [120, 0]
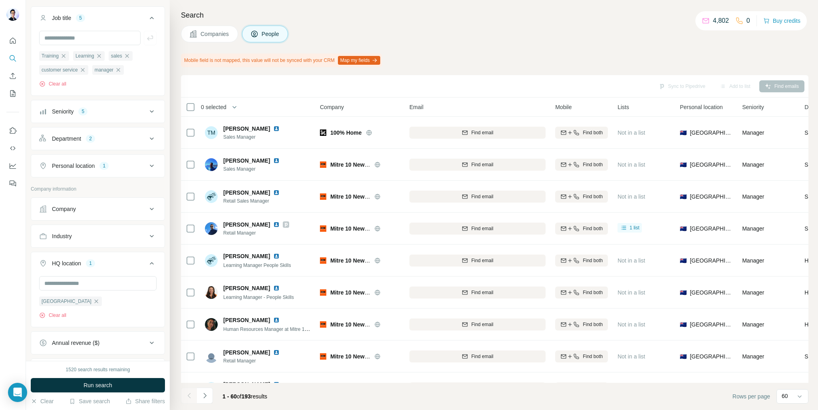
click at [147, 206] on icon at bounding box center [152, 209] width 10 height 10
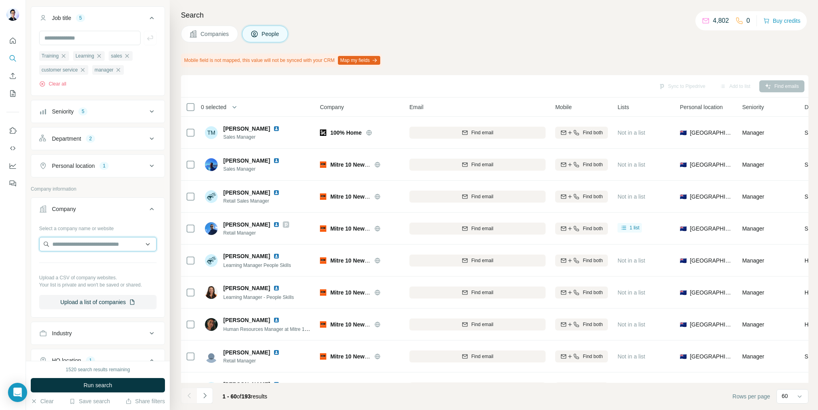
click at [97, 242] on input "text" at bounding box center [97, 244] width 117 height 14
click at [147, 205] on icon at bounding box center [152, 209] width 10 height 10
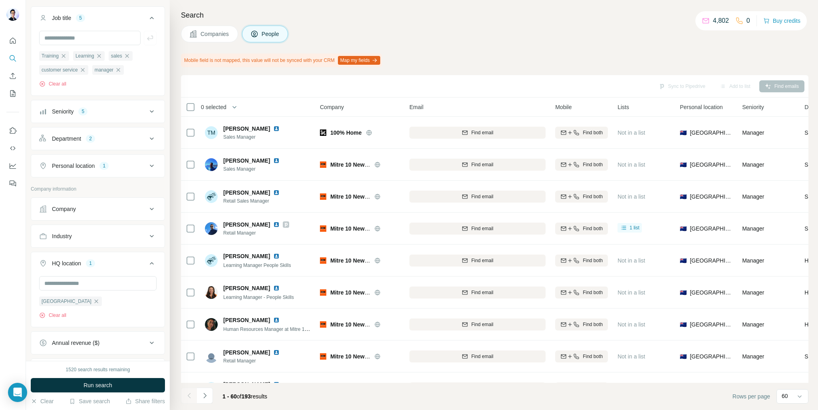
drag, startPoint x: 149, startPoint y: 235, endPoint x: 129, endPoint y: 242, distance: 20.8
click at [149, 235] on icon at bounding box center [152, 236] width 10 height 10
click at [86, 254] on input at bounding box center [93, 256] width 99 height 9
type input "*"
type input "******"
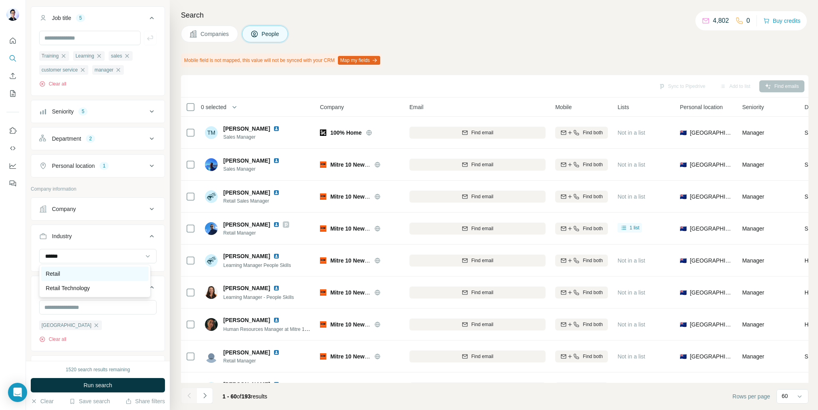
click at [120, 275] on div "Retail" at bounding box center [95, 274] width 98 height 8
click at [110, 257] on input at bounding box center [93, 256] width 99 height 9
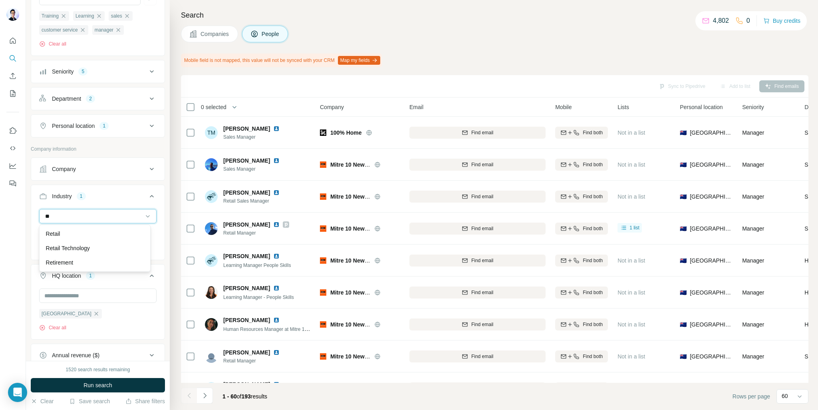
type input "*"
click at [24, 210] on div at bounding box center [13, 205] width 26 height 410
click at [141, 194] on button "Industry 1" at bounding box center [97, 197] width 133 height 22
click at [147, 194] on icon at bounding box center [152, 196] width 10 height 10
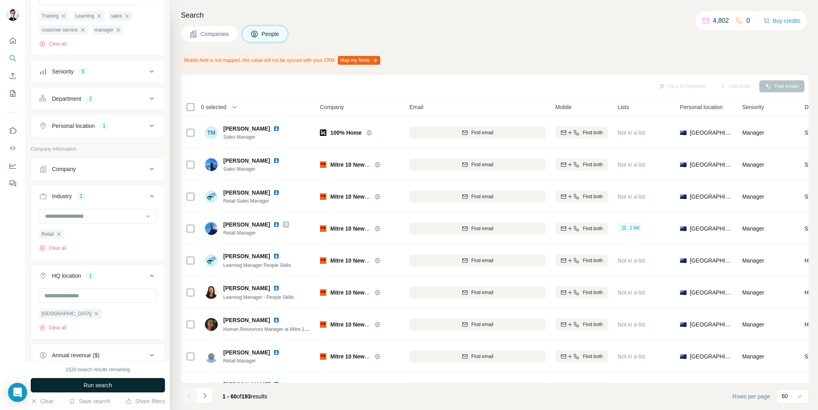
click at [99, 381] on span "Run search" at bounding box center [97, 385] width 29 height 8
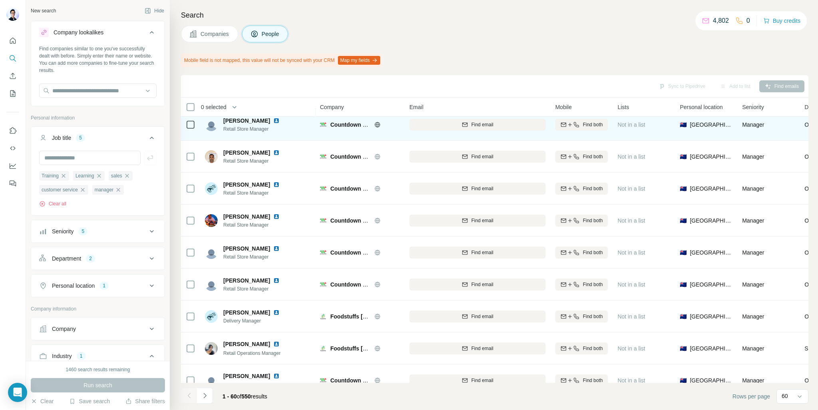
scroll to position [1655, 0]
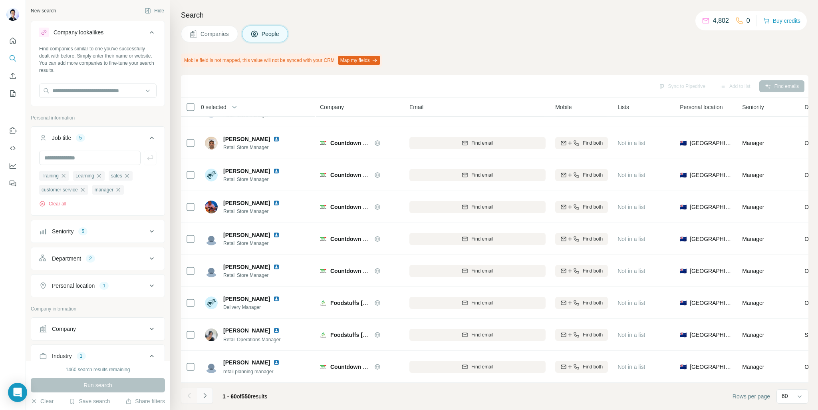
click at [209, 398] on button "Navigate to next page" at bounding box center [205, 395] width 16 height 16
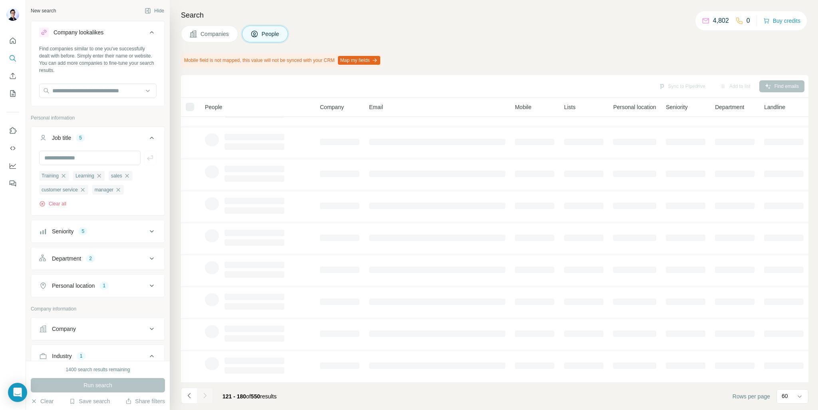
scroll to position [57, 0]
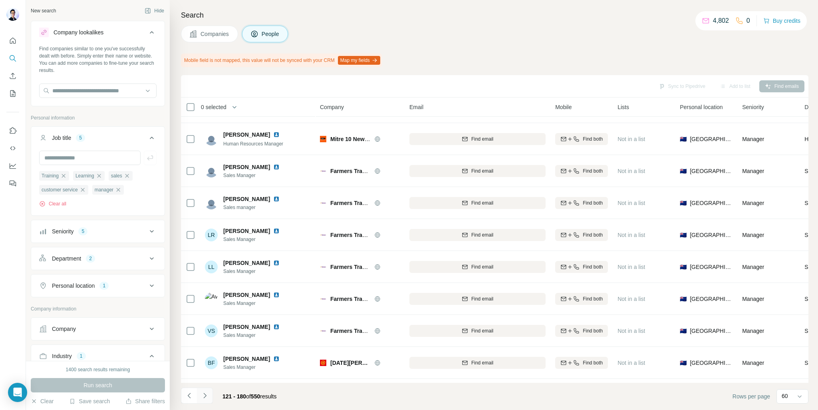
click at [209, 398] on button "Navigate to next page" at bounding box center [205, 395] width 16 height 16
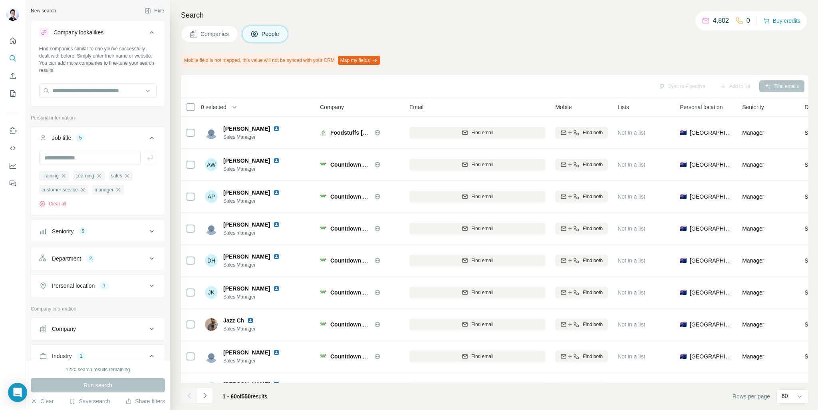
click at [189, 396] on div at bounding box center [189, 395] width 16 height 16
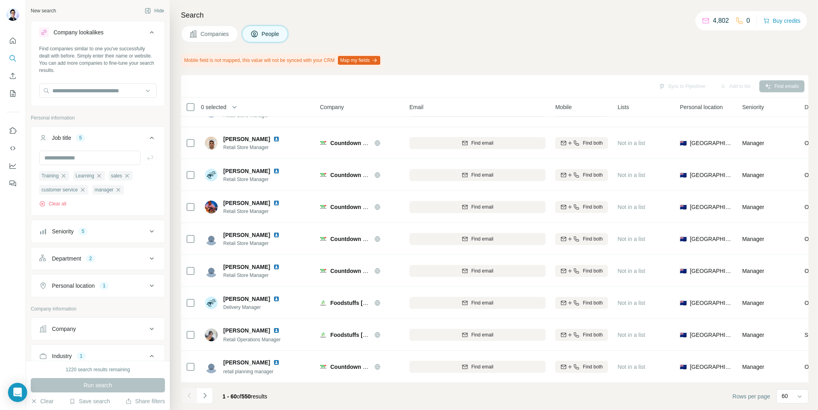
click at [204, 104] on span "0 selected" at bounding box center [214, 107] width 26 height 8
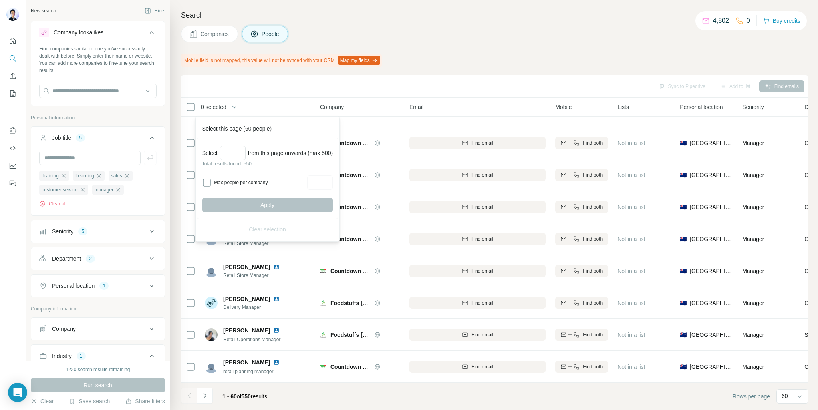
click at [219, 96] on div "Sync to Pipedrive Add to list Find emails" at bounding box center [494, 86] width 627 height 22
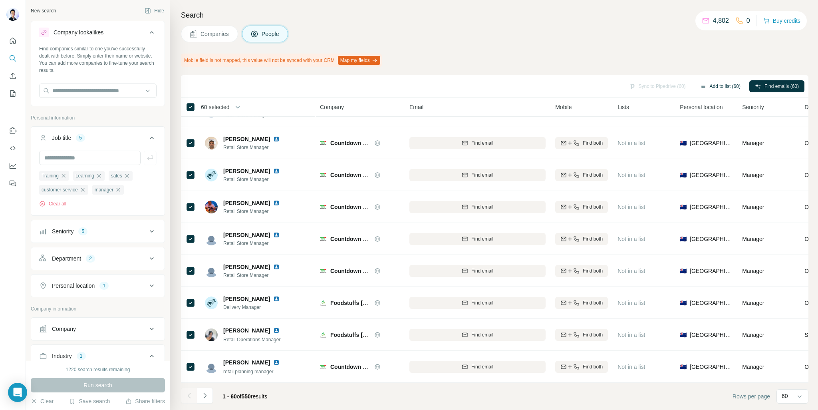
click at [722, 85] on button "Add to list (60)" at bounding box center [720, 86] width 52 height 12
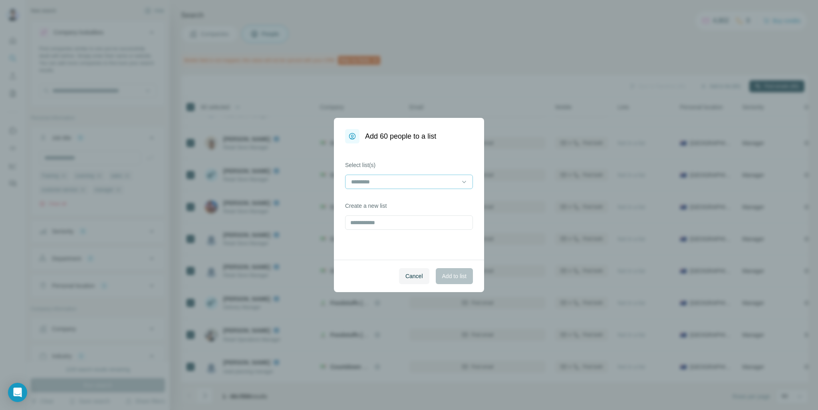
click at [417, 182] on input at bounding box center [404, 181] width 108 height 9
click at [431, 153] on div "Select list(s) Create a new list" at bounding box center [409, 201] width 150 height 116
click at [403, 229] on input "text" at bounding box center [409, 222] width 128 height 14
type input "******"
click at [456, 268] on button "Add to list" at bounding box center [454, 276] width 37 height 16
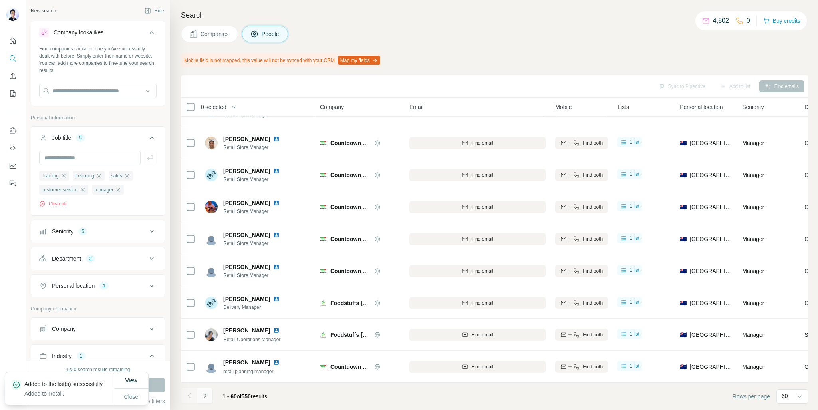
click at [203, 396] on icon "Navigate to next page" at bounding box center [205, 395] width 8 height 8
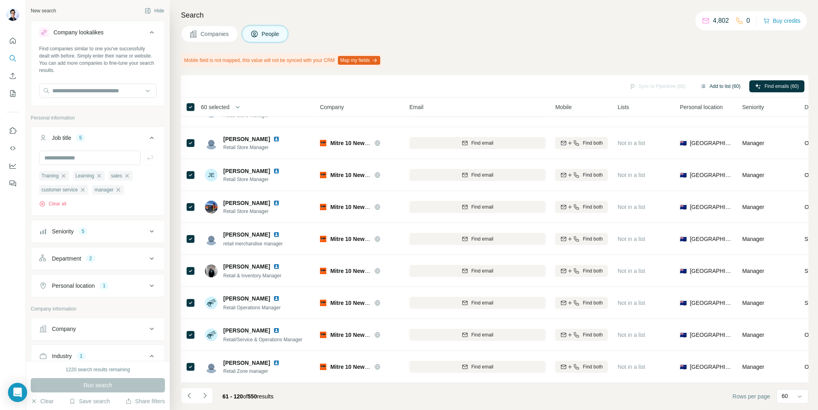
click at [719, 84] on button "Add to list (60)" at bounding box center [720, 86] width 52 height 12
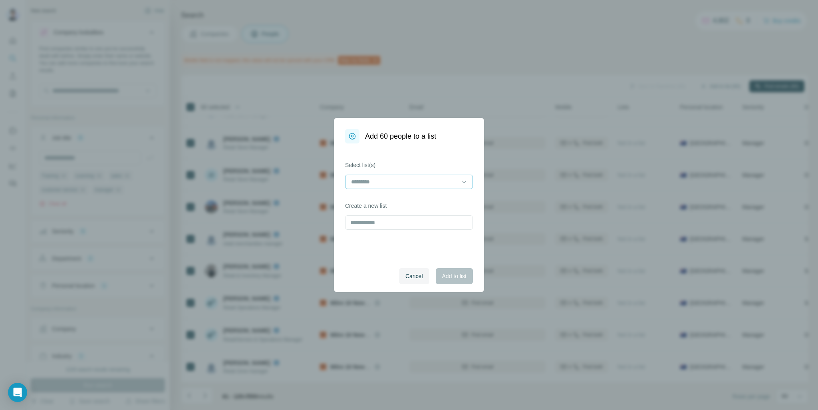
click at [404, 186] on input at bounding box center [404, 181] width 108 height 9
click at [396, 199] on div "Retail" at bounding box center [409, 200] width 114 height 8
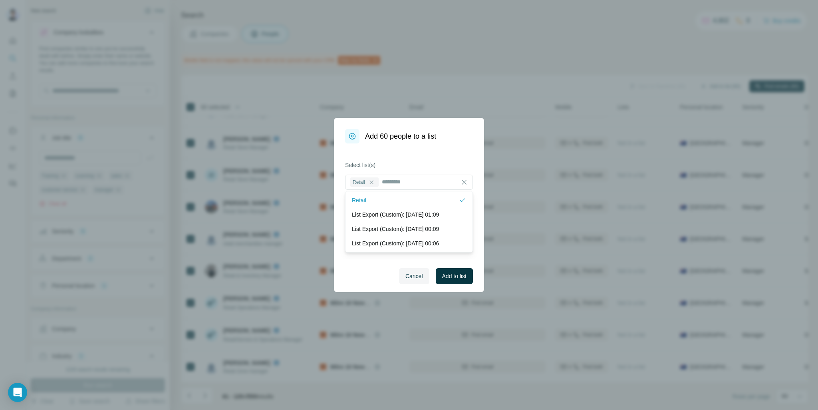
click at [414, 163] on label "Select list(s)" at bounding box center [409, 165] width 128 height 8
click at [450, 278] on span "Add to list" at bounding box center [454, 276] width 24 height 8
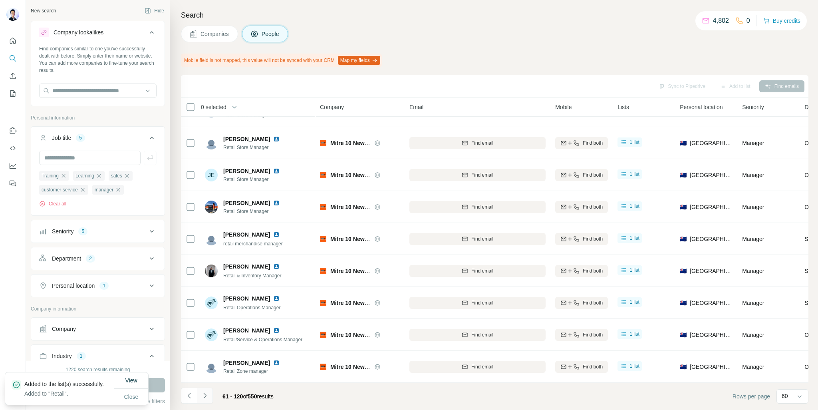
click at [203, 396] on icon "Navigate to next page" at bounding box center [205, 395] width 8 height 8
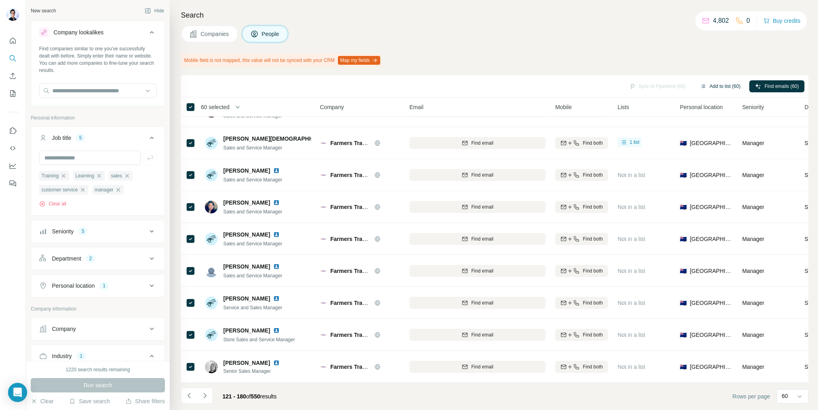
click at [719, 88] on button "Add to list (60)" at bounding box center [720, 86] width 52 height 12
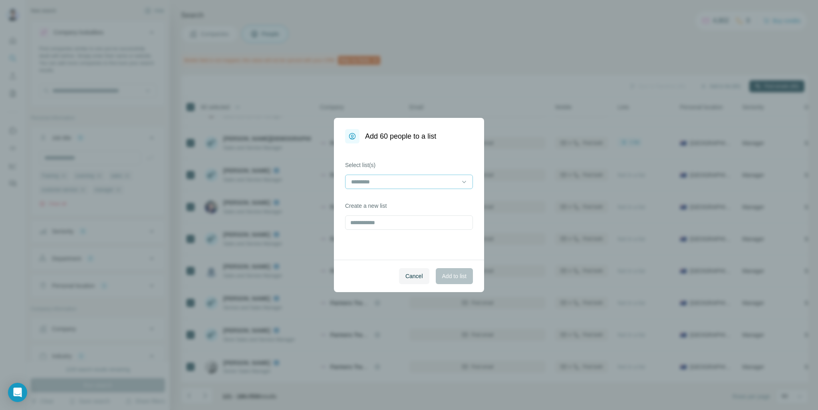
click at [424, 183] on input at bounding box center [404, 181] width 108 height 9
click at [373, 194] on div "Retail" at bounding box center [409, 199] width 124 height 14
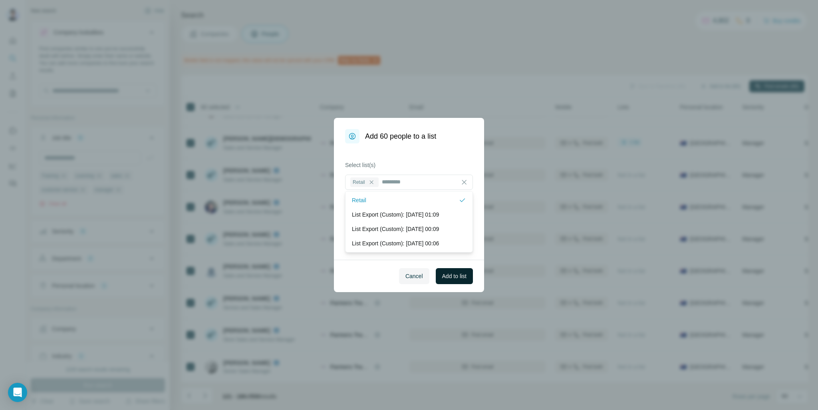
click at [459, 274] on span "Add to list" at bounding box center [454, 276] width 24 height 8
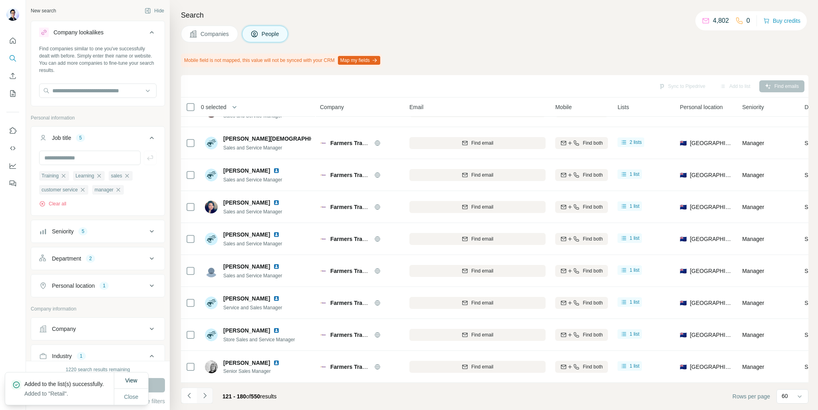
click at [204, 397] on icon "Navigate to next page" at bounding box center [204, 394] width 3 height 5
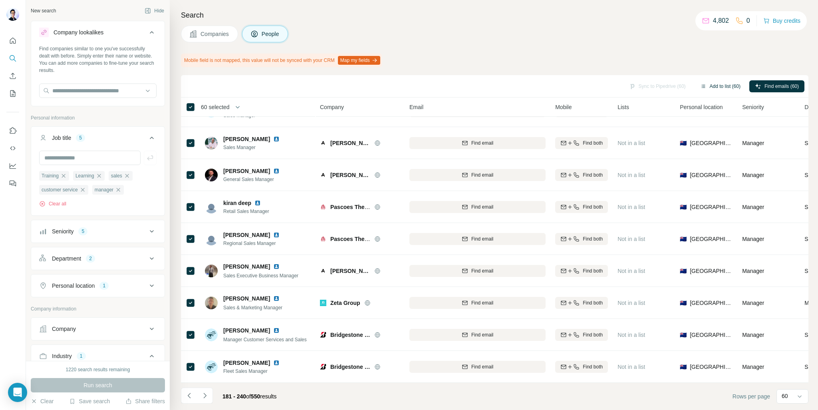
click at [724, 88] on button "Add to list (60)" at bounding box center [720, 86] width 52 height 12
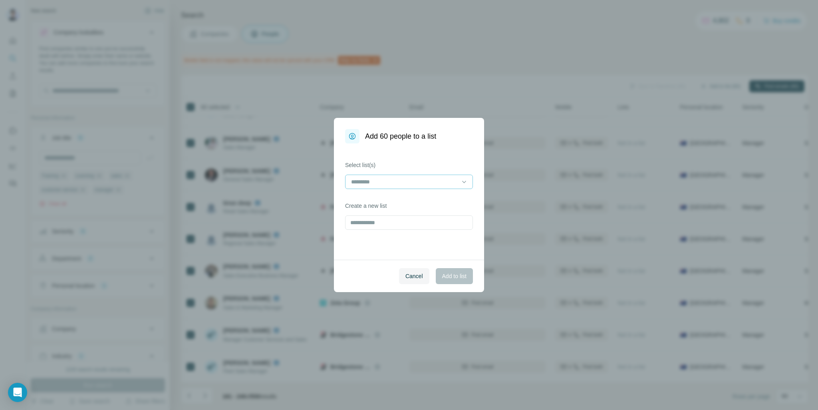
click at [409, 177] on input at bounding box center [404, 181] width 108 height 9
click at [392, 199] on div "Retail" at bounding box center [409, 200] width 114 height 8
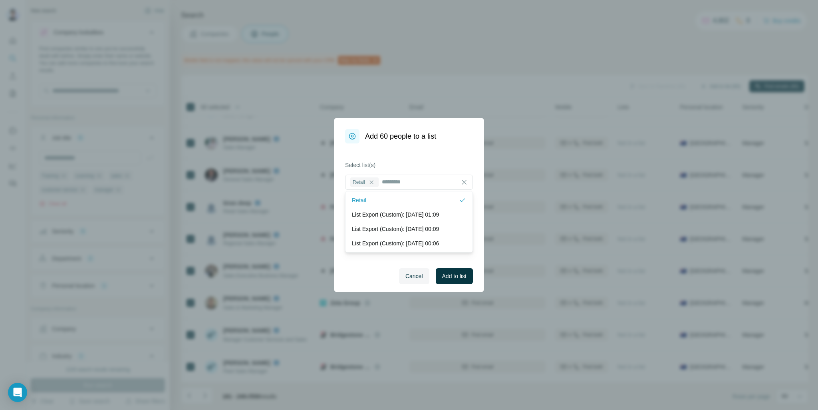
click at [442, 160] on div "Select list(s) Retail Create a new list" at bounding box center [409, 201] width 150 height 116
click at [461, 273] on span "Add to list" at bounding box center [454, 276] width 24 height 8
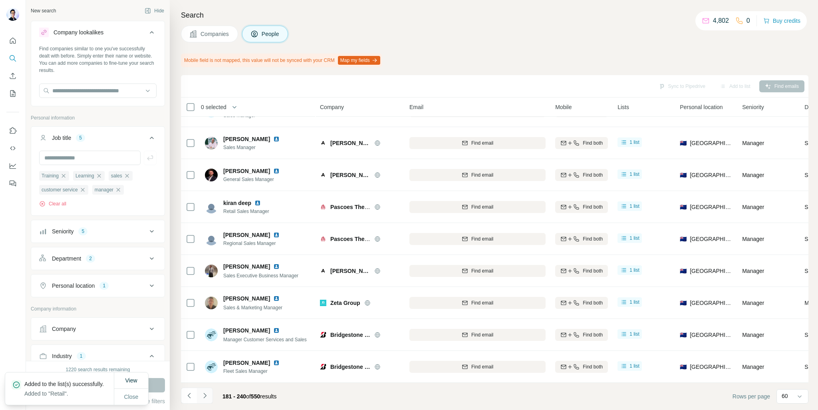
click at [207, 396] on icon "Navigate to next page" at bounding box center [205, 395] width 8 height 8
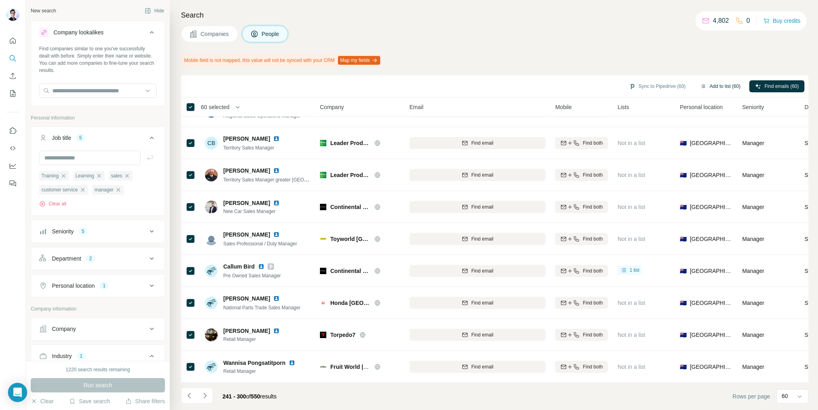
click at [726, 87] on button "Add to list (60)" at bounding box center [720, 86] width 52 height 12
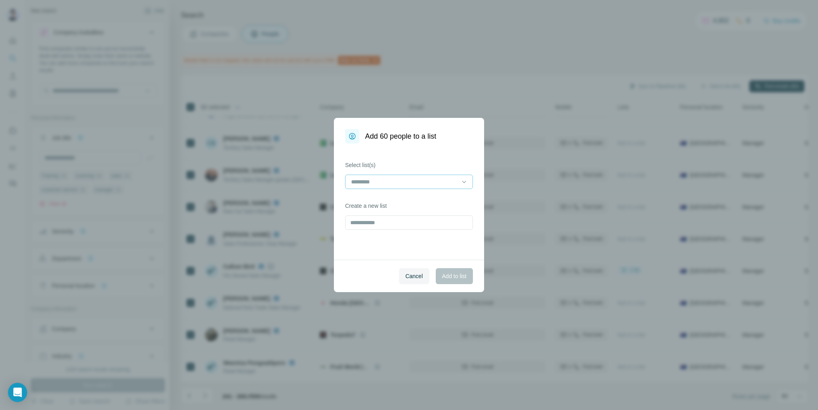
click at [394, 179] on input at bounding box center [404, 181] width 108 height 9
click at [397, 194] on div "Retail" at bounding box center [409, 199] width 124 height 14
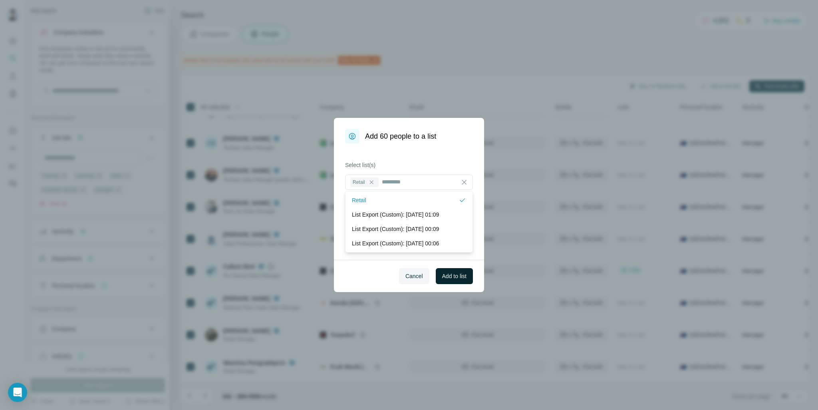
click at [465, 278] on span "Add to list" at bounding box center [454, 276] width 24 height 8
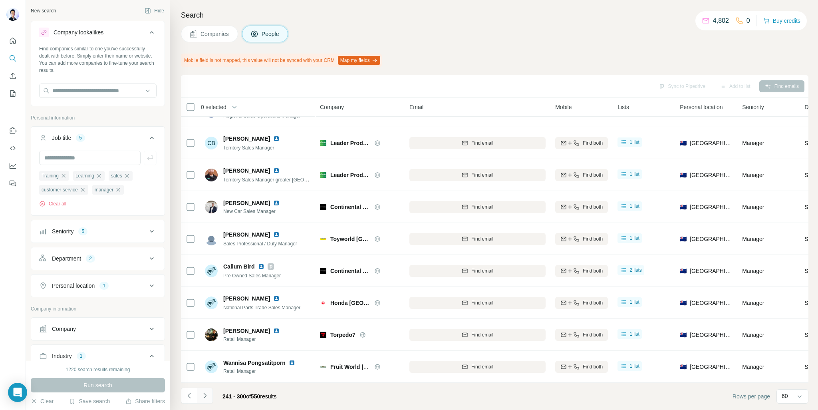
click at [207, 392] on icon "Navigate to next page" at bounding box center [205, 395] width 8 height 8
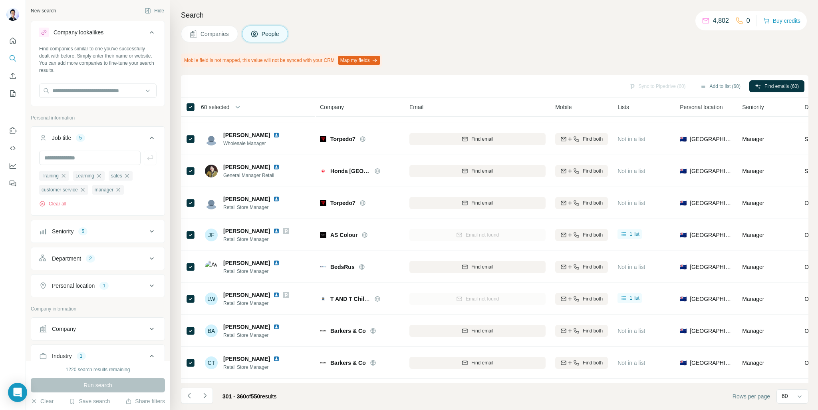
scroll to position [1655, 0]
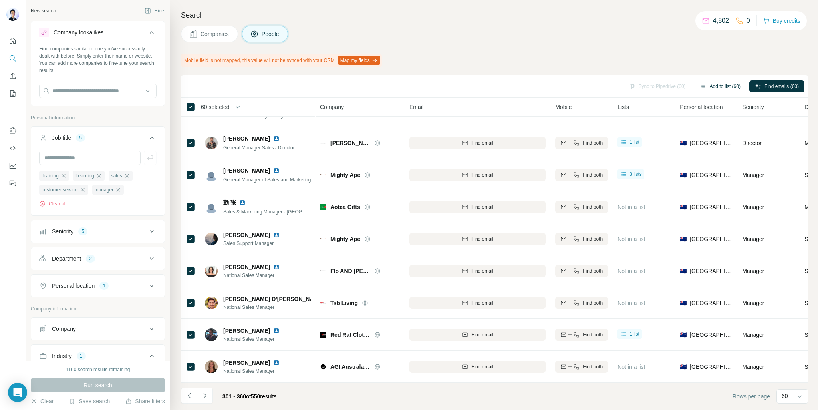
click at [711, 83] on button "Add to list (60)" at bounding box center [720, 86] width 52 height 12
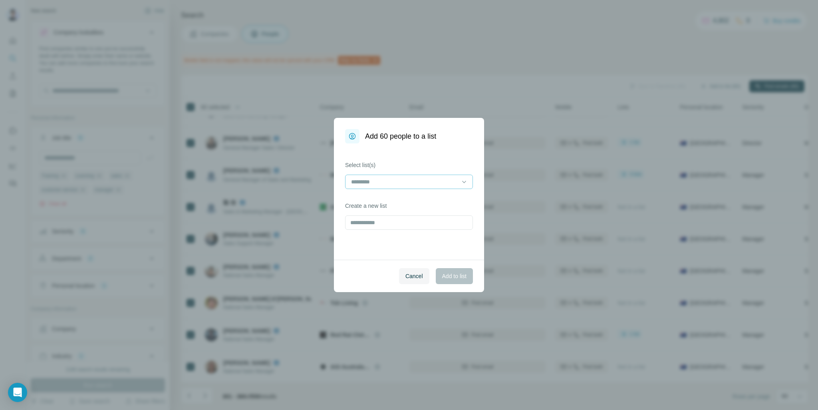
click at [420, 185] on input at bounding box center [404, 181] width 108 height 9
click at [379, 198] on div "Retail" at bounding box center [409, 200] width 114 height 8
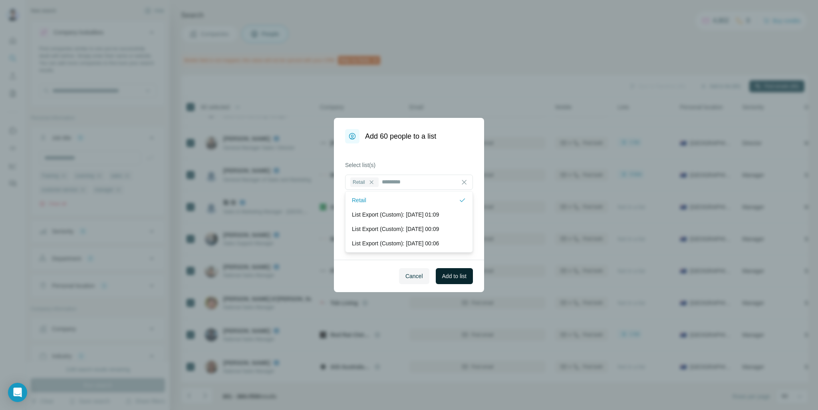
click at [451, 272] on span "Add to list" at bounding box center [454, 276] width 24 height 8
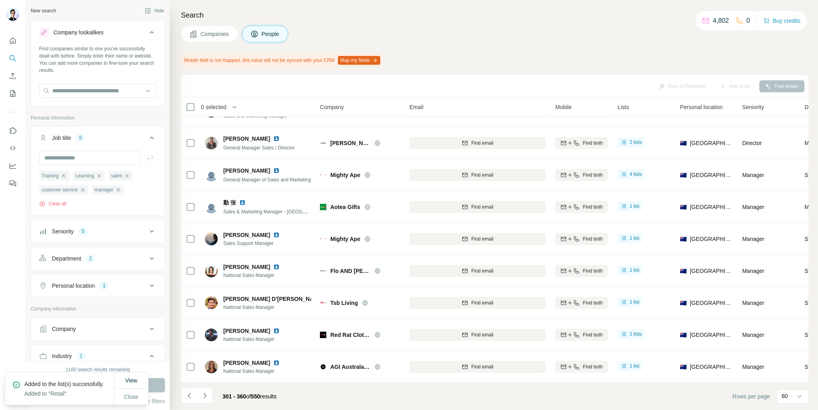
click at [203, 391] on button "Navigate to next page" at bounding box center [205, 395] width 16 height 16
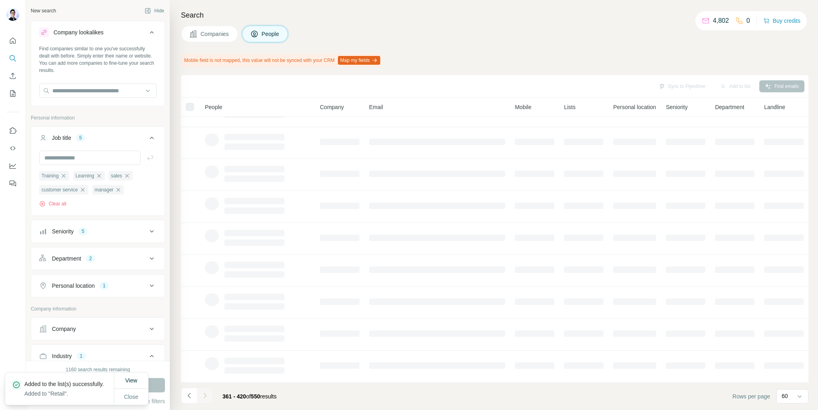
click at [204, 398] on div at bounding box center [205, 395] width 16 height 16
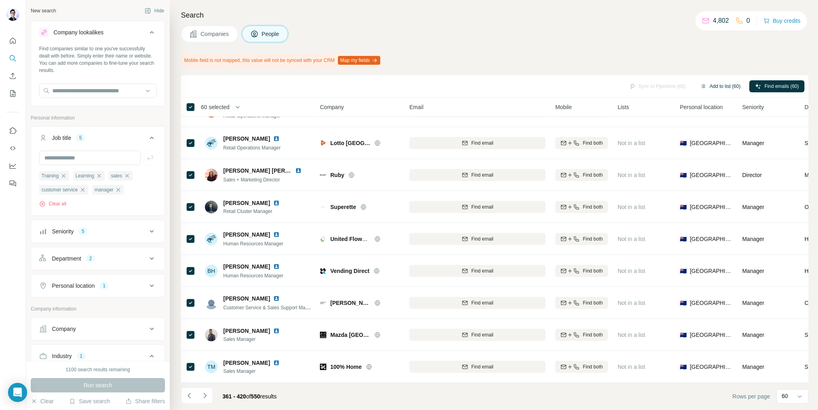
click at [711, 85] on button "Add to list (60)" at bounding box center [720, 86] width 52 height 12
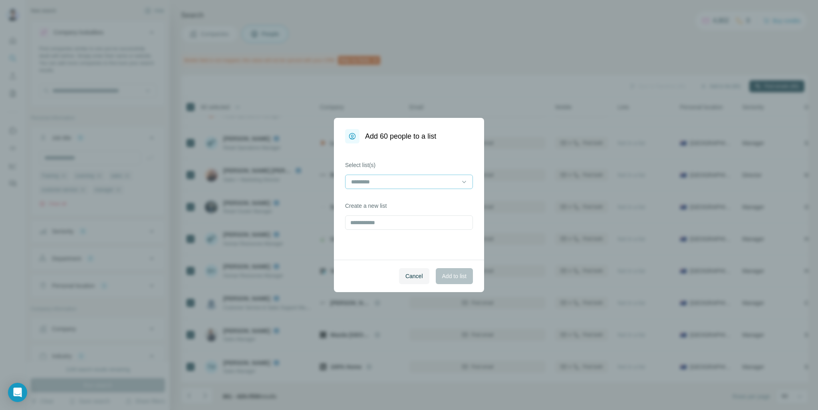
click at [402, 181] on input at bounding box center [404, 181] width 108 height 9
click at [387, 198] on div "Retail" at bounding box center [409, 200] width 114 height 8
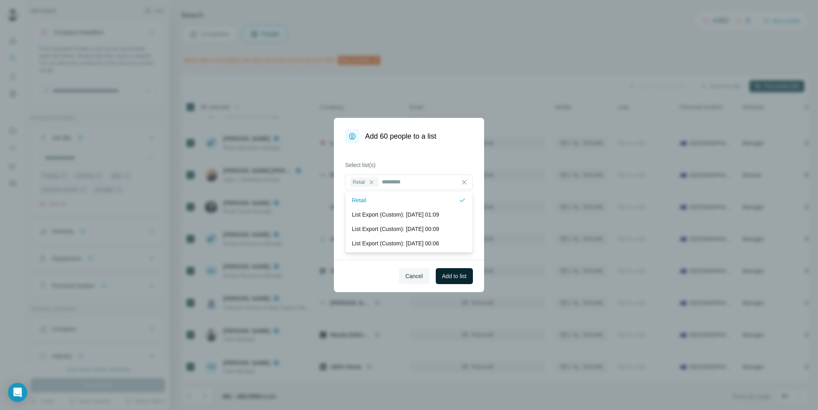
click at [448, 275] on span "Add to list" at bounding box center [454, 276] width 24 height 8
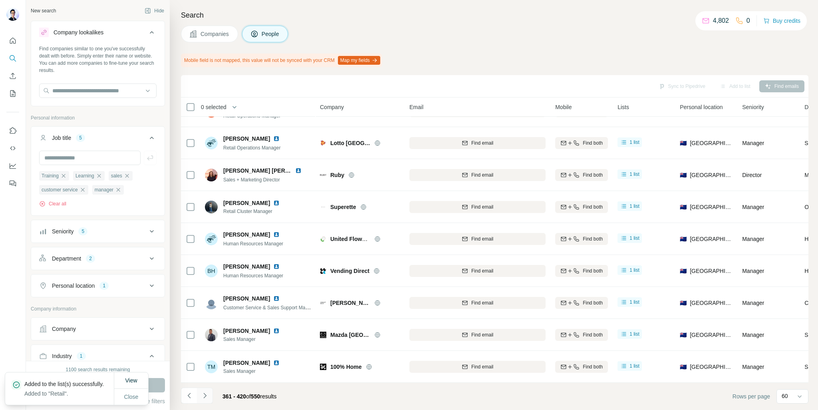
click at [208, 395] on icon "Navigate to next page" at bounding box center [205, 395] width 8 height 8
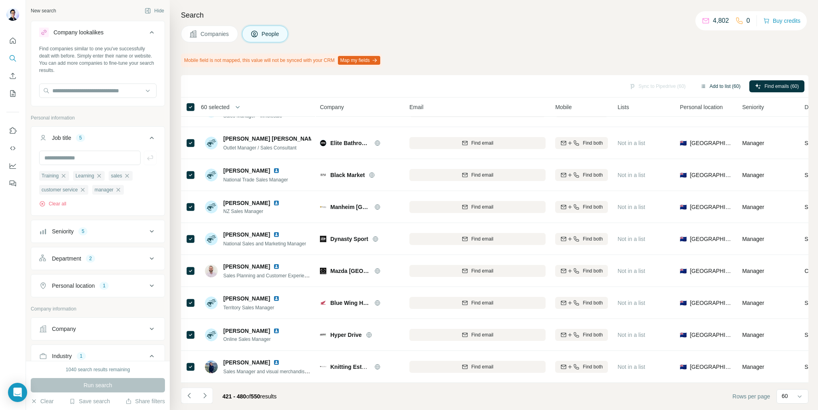
click at [729, 85] on button "Add to list (60)" at bounding box center [720, 86] width 52 height 12
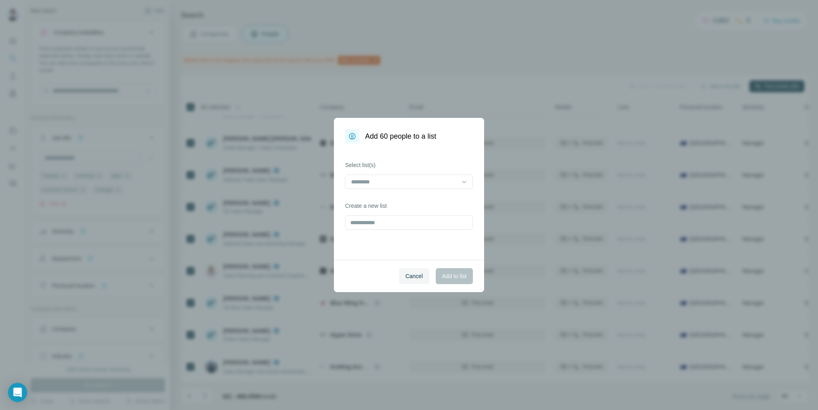
click at [412, 173] on div "Select list(s)" at bounding box center [409, 175] width 128 height 28
click at [413, 179] on input at bounding box center [404, 181] width 108 height 9
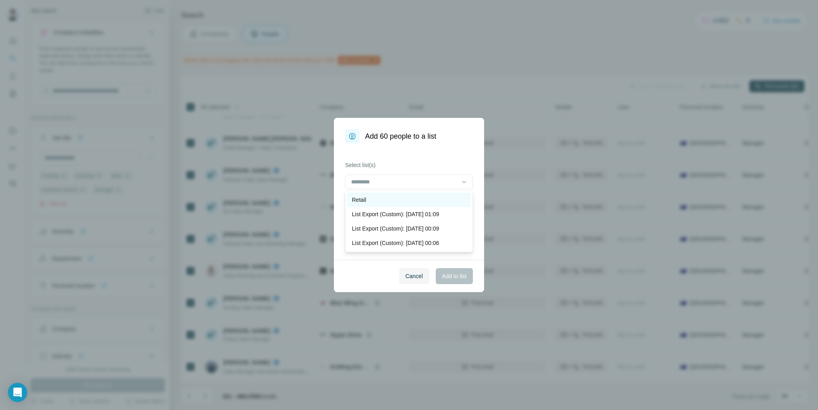
click at [385, 196] on div "Retail" at bounding box center [409, 200] width 114 height 8
click at [408, 170] on div "Select list(s) Retail" at bounding box center [409, 175] width 128 height 29
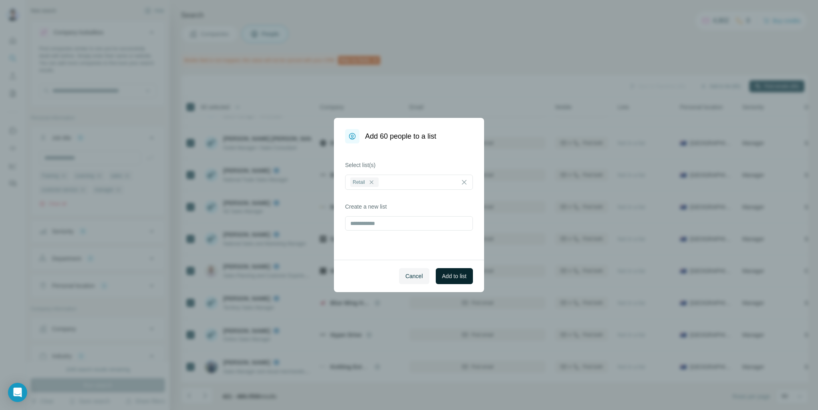
click at [450, 271] on button "Add to list" at bounding box center [454, 276] width 37 height 16
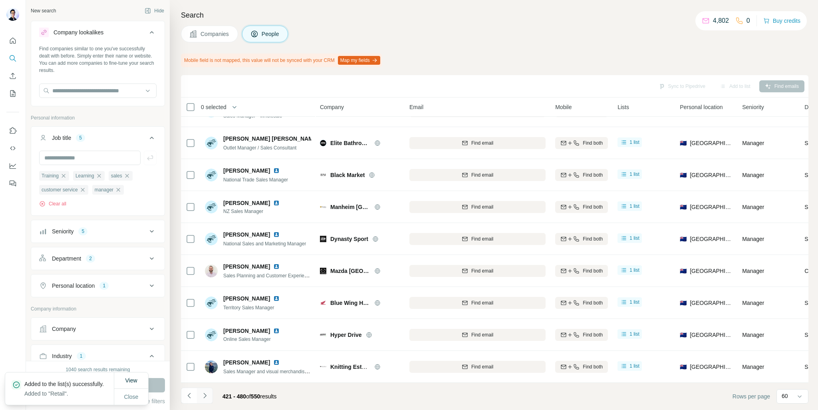
click at [207, 396] on icon "Navigate to next page" at bounding box center [205, 395] width 8 height 8
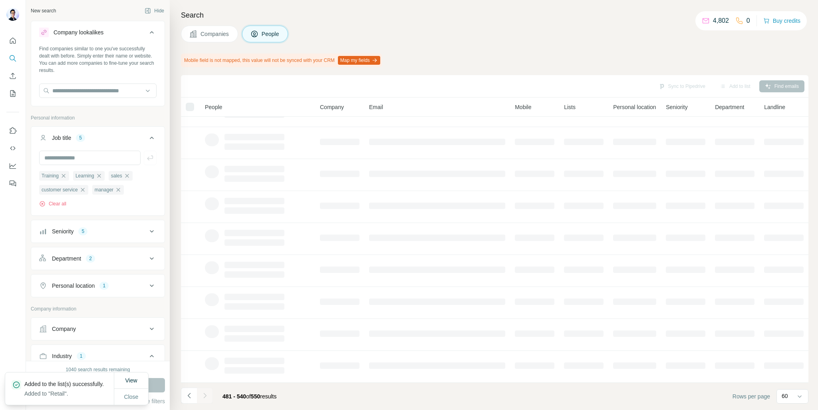
scroll to position [57, 0]
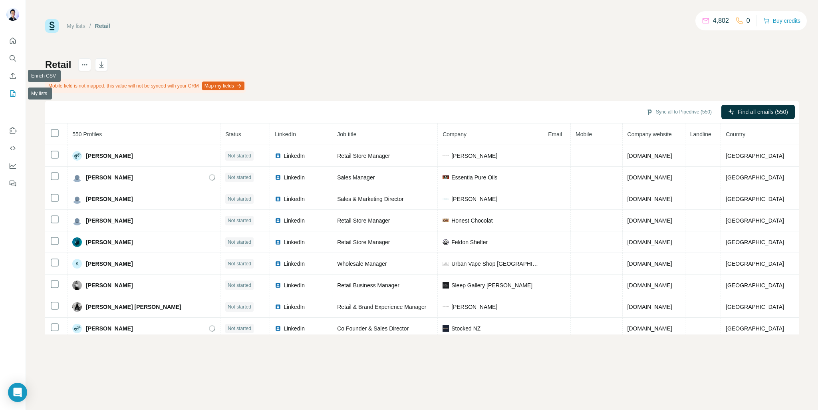
click at [12, 89] on icon "My lists" at bounding box center [13, 93] width 8 height 8
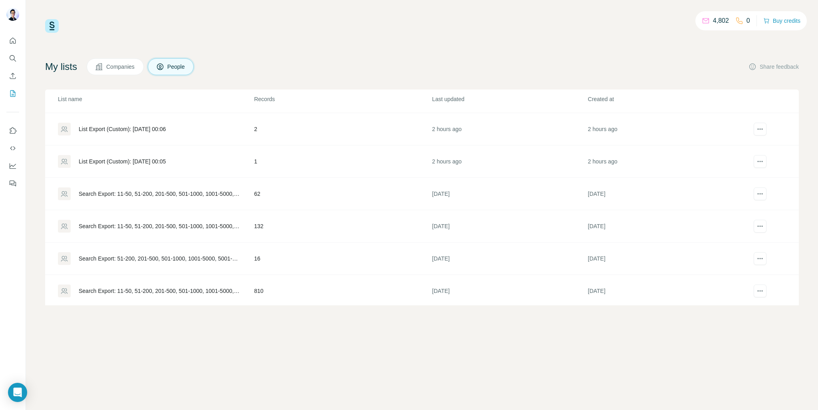
scroll to position [126, 0]
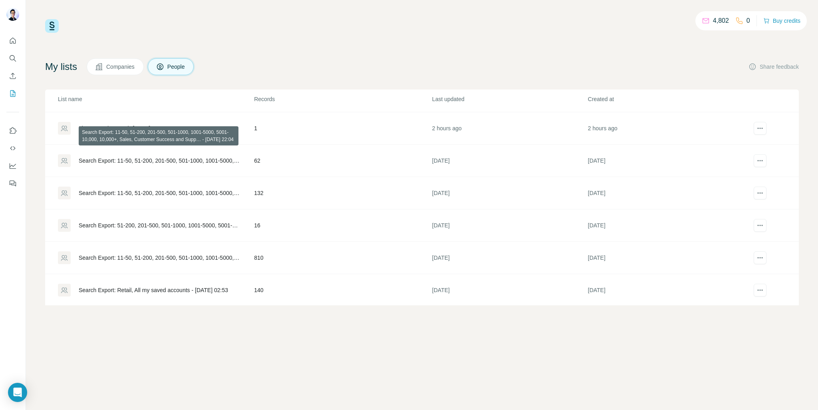
click at [148, 159] on div "Search Export: 11-50, 51-200, 201-500, 501-1000, 1001-5000, 5001-10,000, 10,000…" at bounding box center [160, 161] width 162 height 8
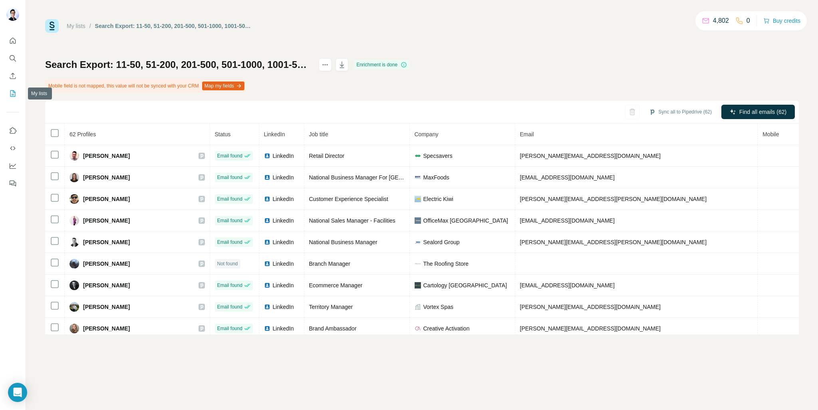
click at [8, 91] on button "My lists" at bounding box center [12, 93] width 13 height 14
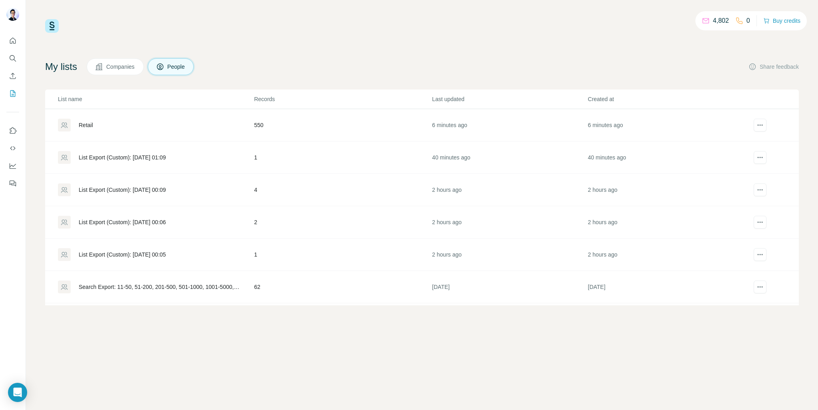
click at [87, 123] on div "Retail" at bounding box center [86, 125] width 14 height 8
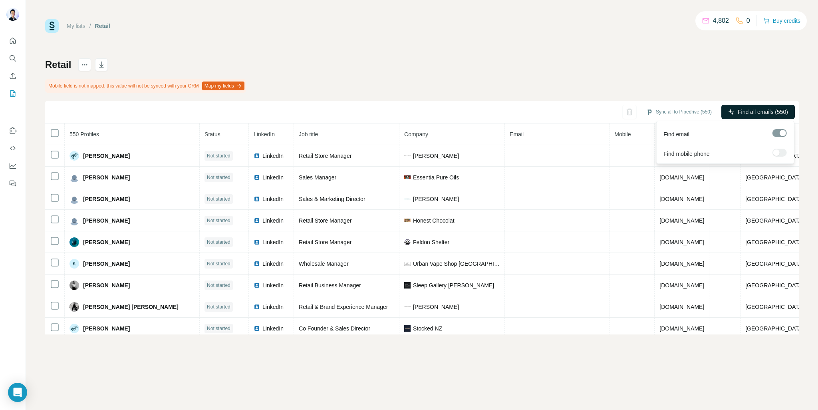
click at [755, 109] on span "Find all emails (550)" at bounding box center [762, 112] width 50 height 8
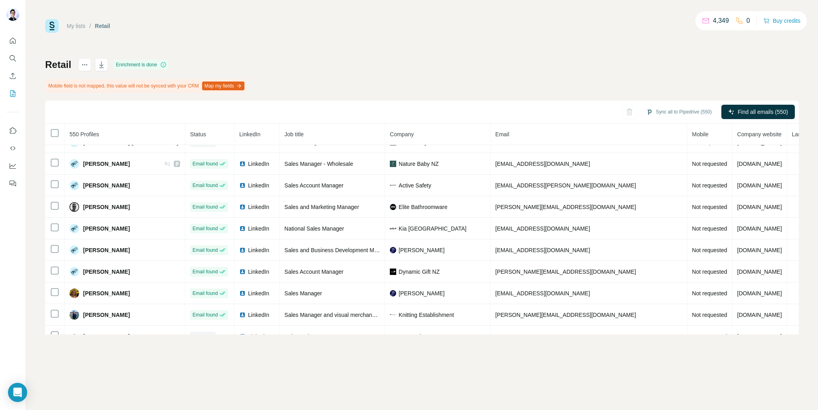
scroll to position [2165, 0]
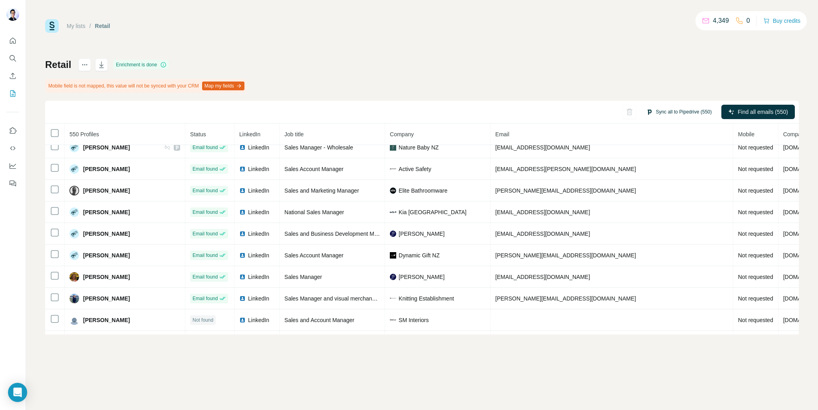
click at [678, 109] on button "Sync all to Pipedrive (550)" at bounding box center [678, 112] width 77 height 12
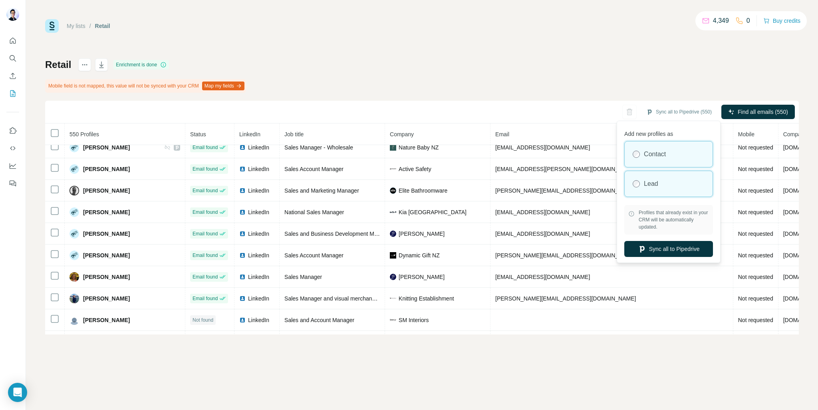
click at [654, 182] on label "Lead" at bounding box center [651, 184] width 14 height 10
click at [677, 248] on button "Sync all to Pipedrive" at bounding box center [668, 249] width 89 height 16
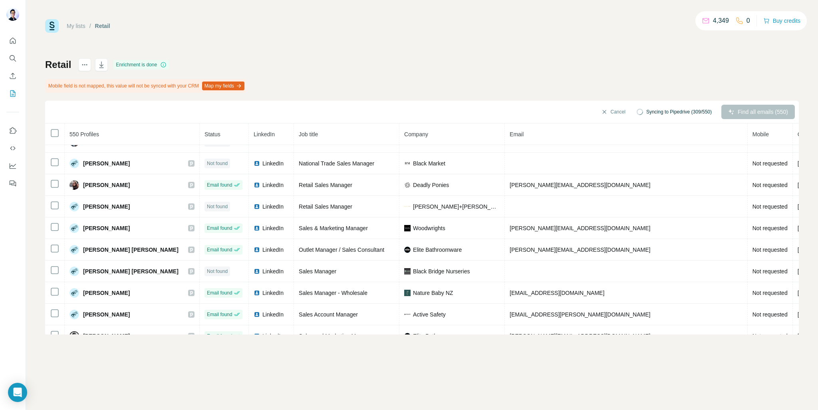
scroll to position [2379, 0]
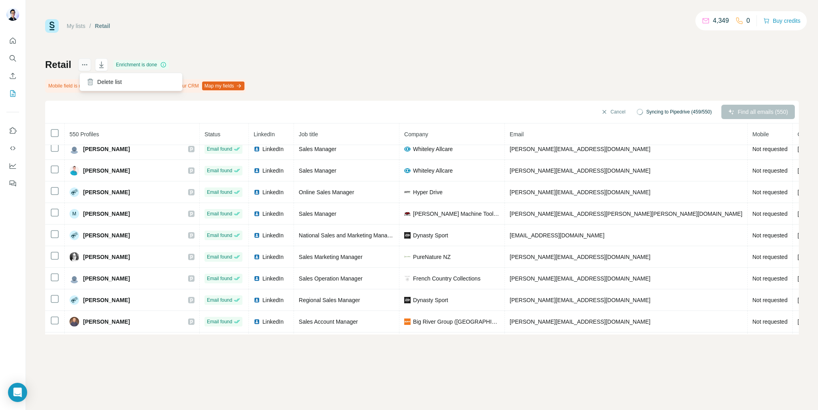
click at [82, 67] on icon "actions" at bounding box center [85, 65] width 8 height 8
click at [390, 62] on div "Retail Enrichment is done Mobile field is not mapped, this value will not be sy…" at bounding box center [421, 196] width 753 height 276
click at [452, 79] on div "Retail Enrichment is done Mobile field is not mapped, this value will not be sy…" at bounding box center [421, 196] width 753 height 276
